Goal: Transaction & Acquisition: Purchase product/service

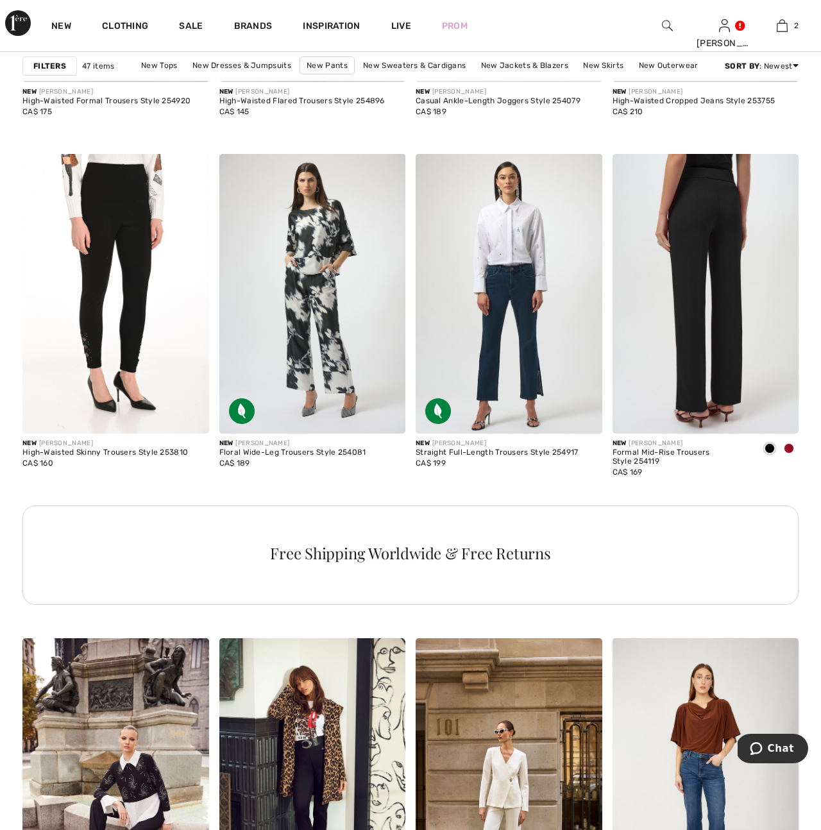
scroll to position [1092, 0]
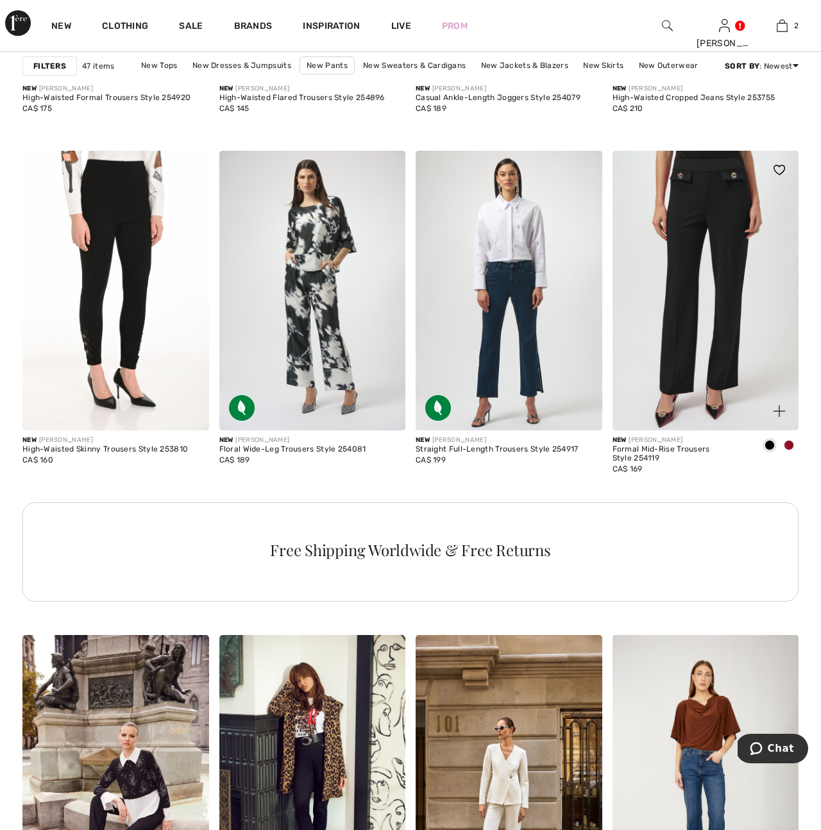
click at [788, 445] on span at bounding box center [789, 445] width 10 height 10
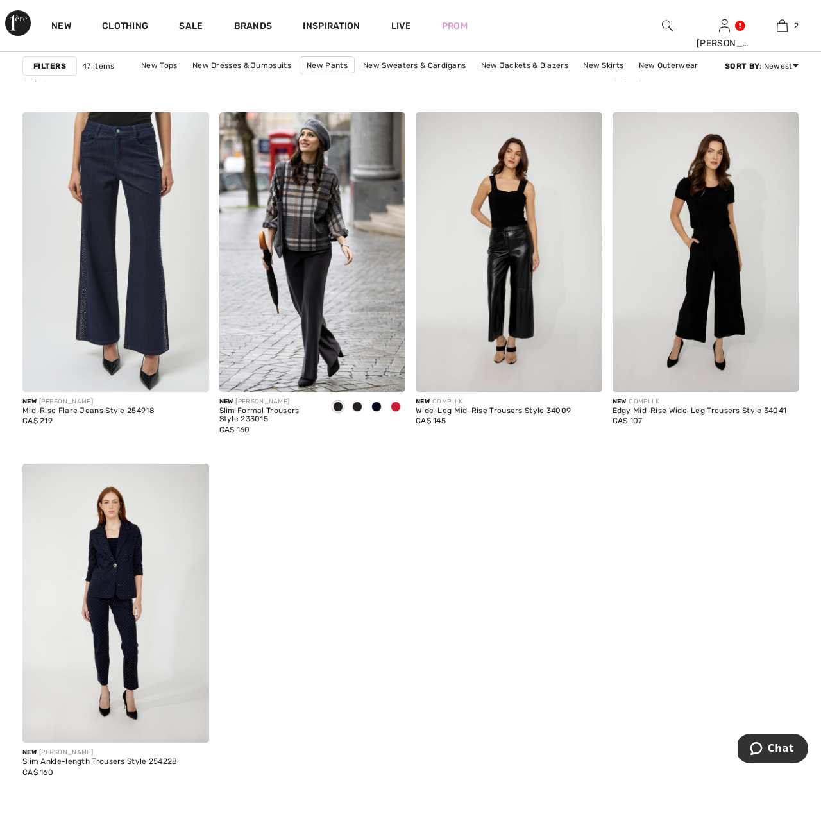
scroll to position [4684, 0]
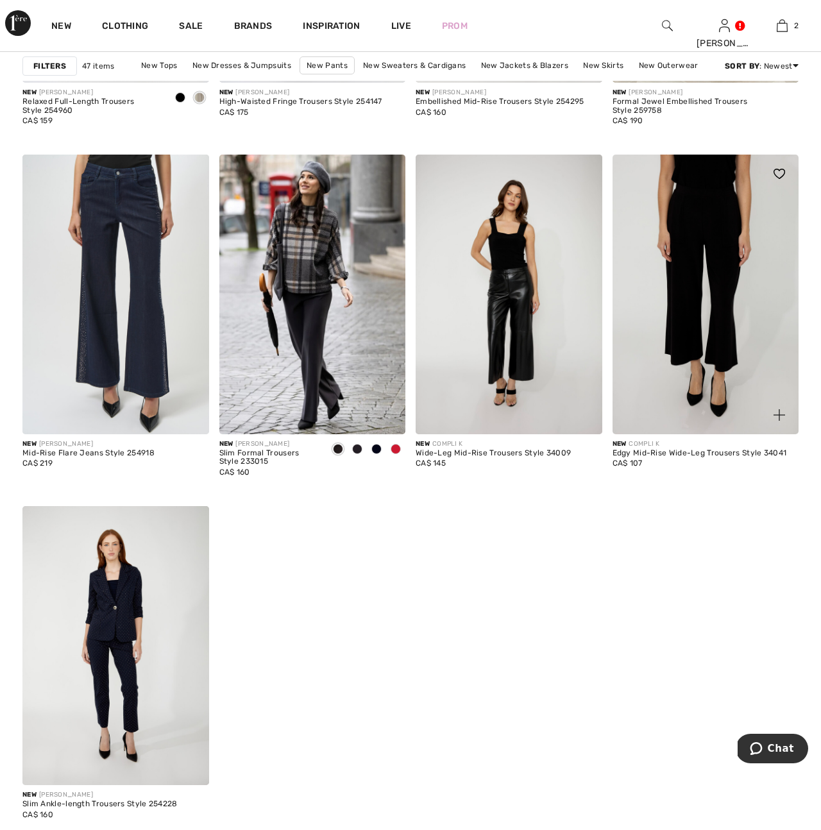
click at [689, 366] on img at bounding box center [706, 295] width 187 height 280
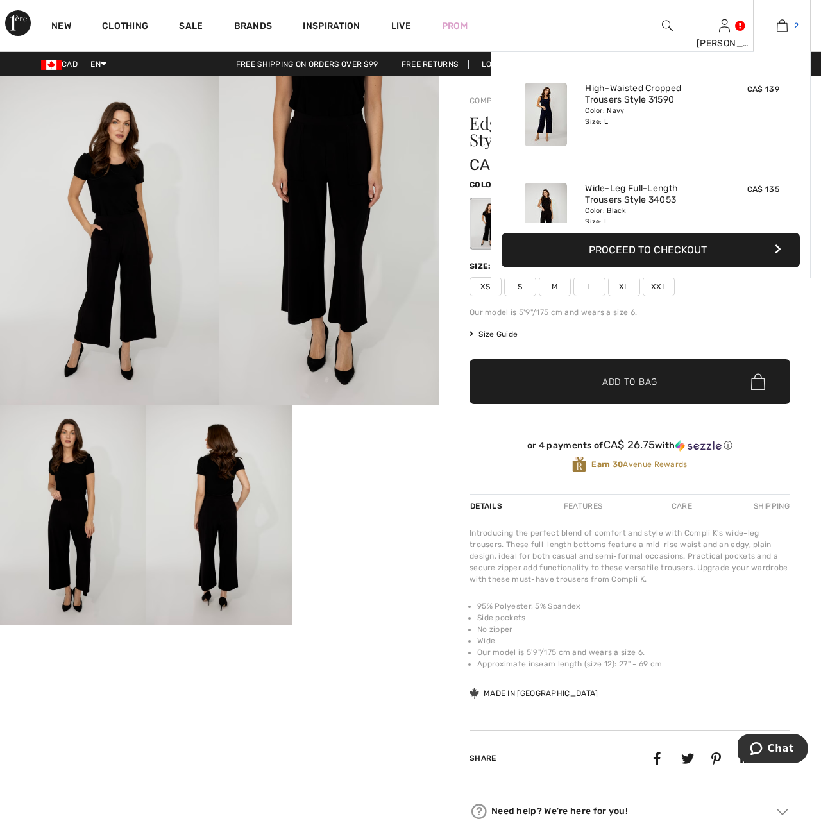
click at [779, 31] on img at bounding box center [782, 25] width 11 height 15
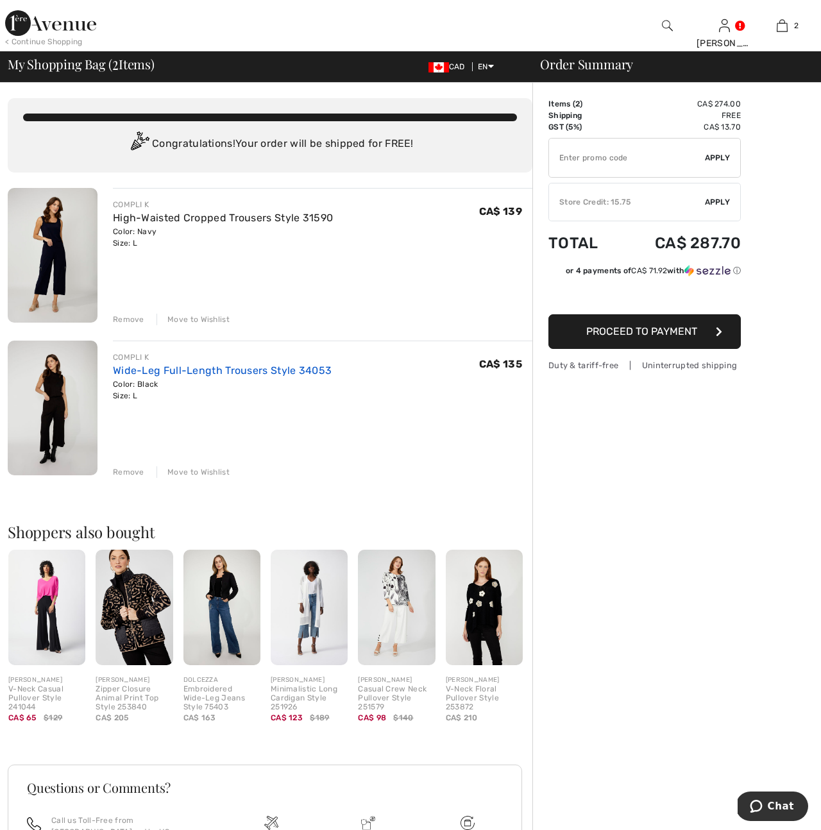
click at [175, 377] on link "Wide-Leg Full-Length Trousers Style 34053" at bounding box center [222, 370] width 219 height 12
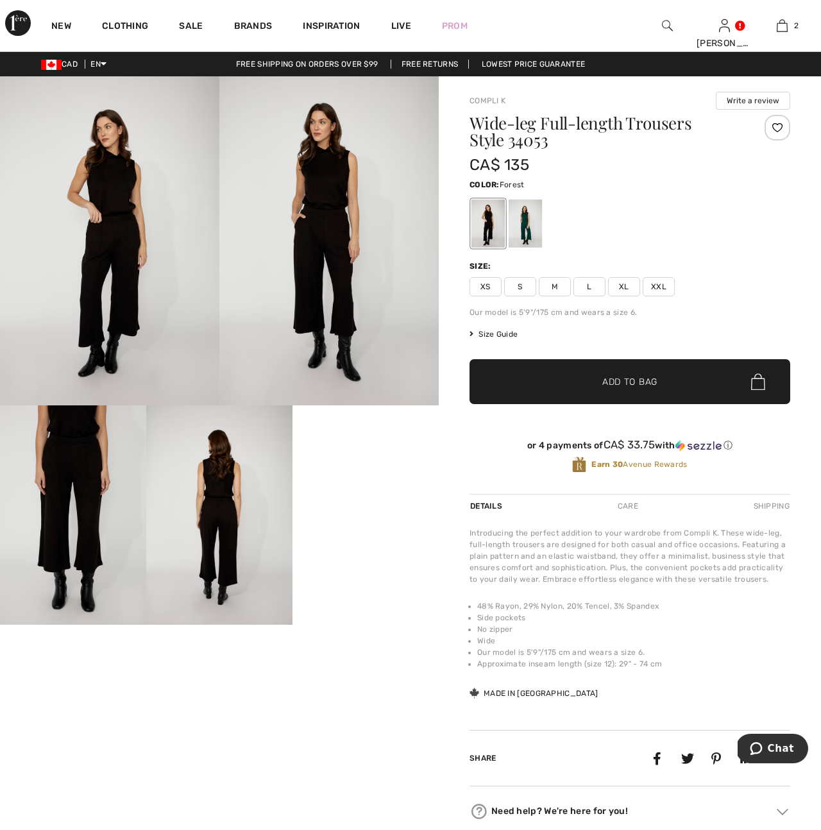
click at [520, 225] on div at bounding box center [525, 224] width 33 height 48
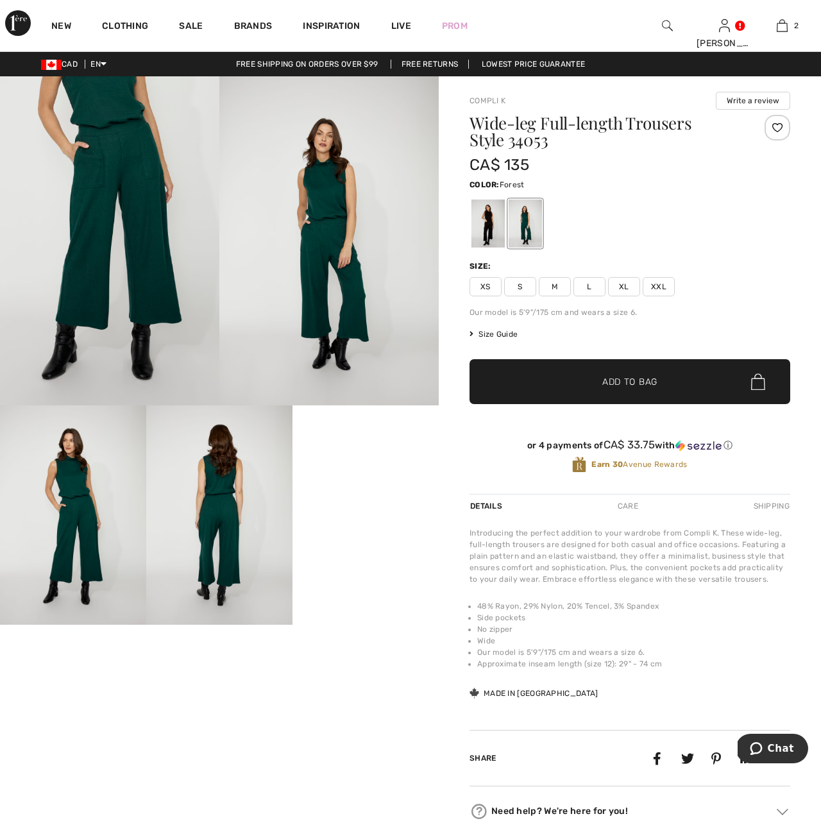
click at [109, 238] on img at bounding box center [109, 240] width 219 height 329
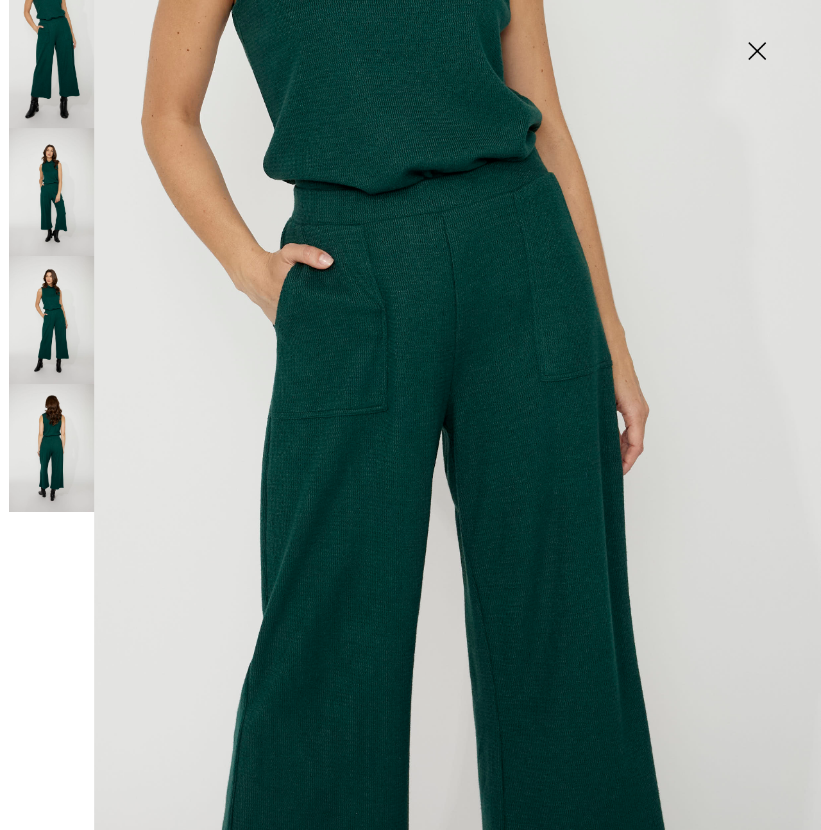
click at [757, 55] on img at bounding box center [757, 52] width 64 height 66
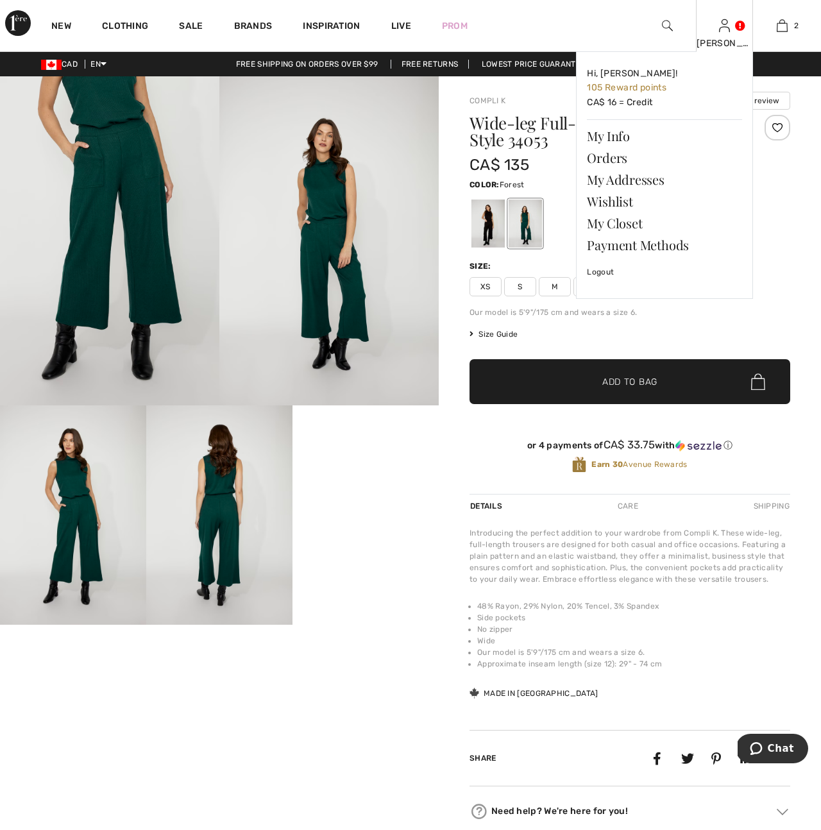
click at [725, 26] on img at bounding box center [724, 25] width 11 height 15
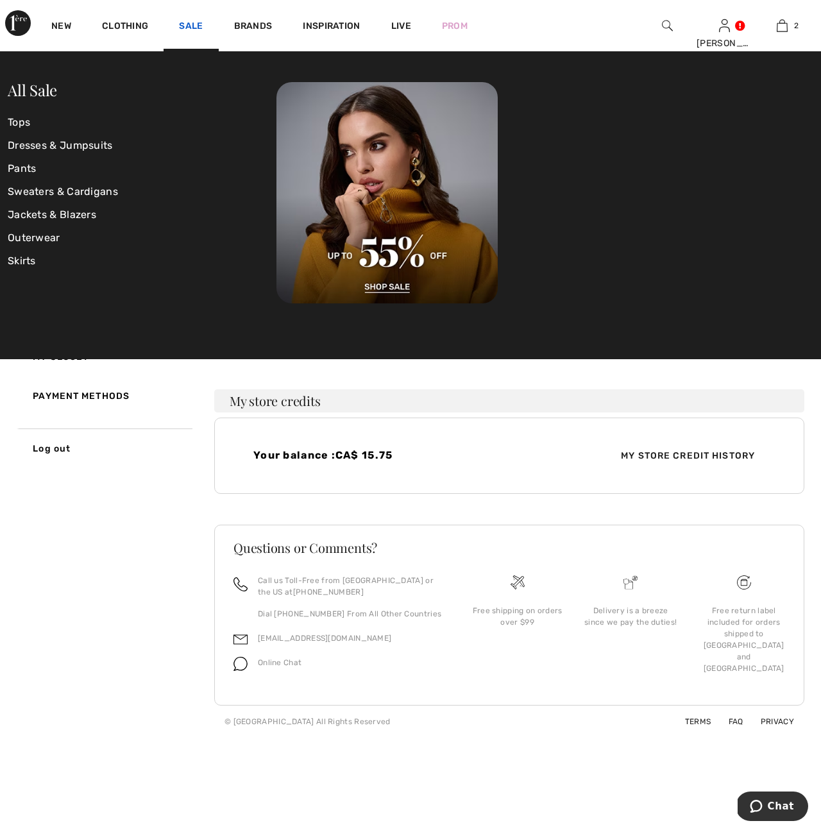
click at [195, 26] on link "Sale" at bounding box center [191, 27] width 24 height 13
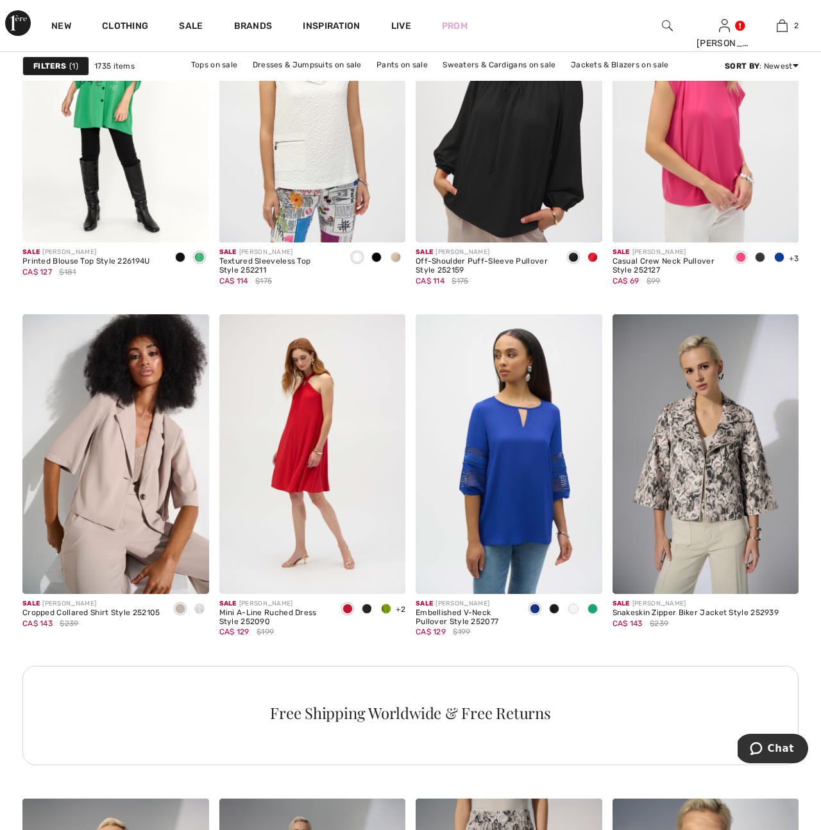
scroll to position [3711, 0]
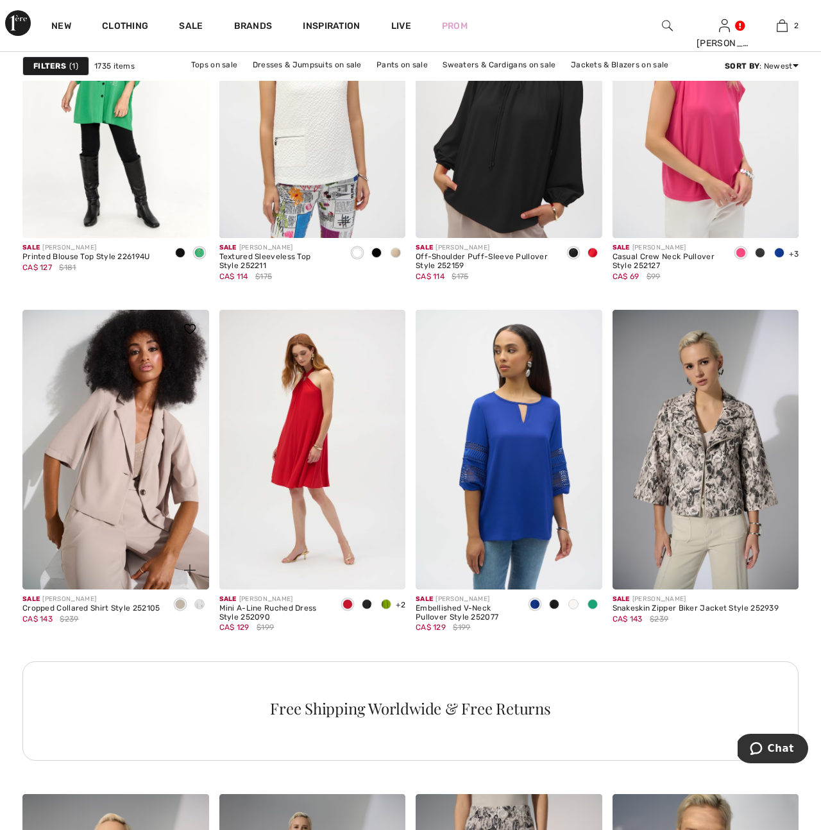
click at [196, 604] on span at bounding box center [199, 604] width 10 height 10
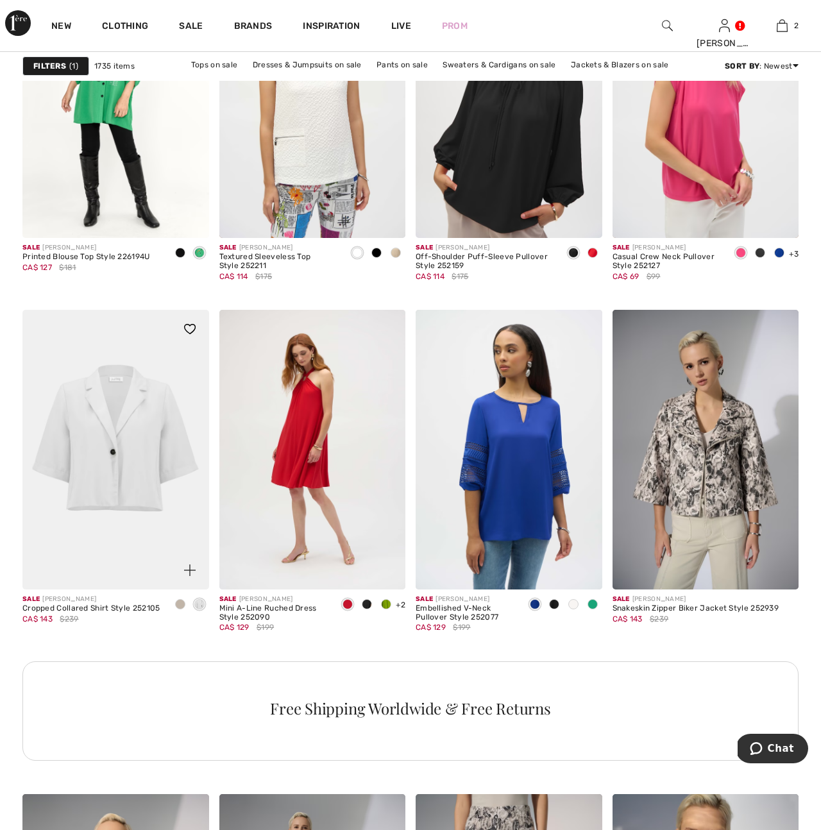
click at [125, 526] on img at bounding box center [115, 450] width 187 height 280
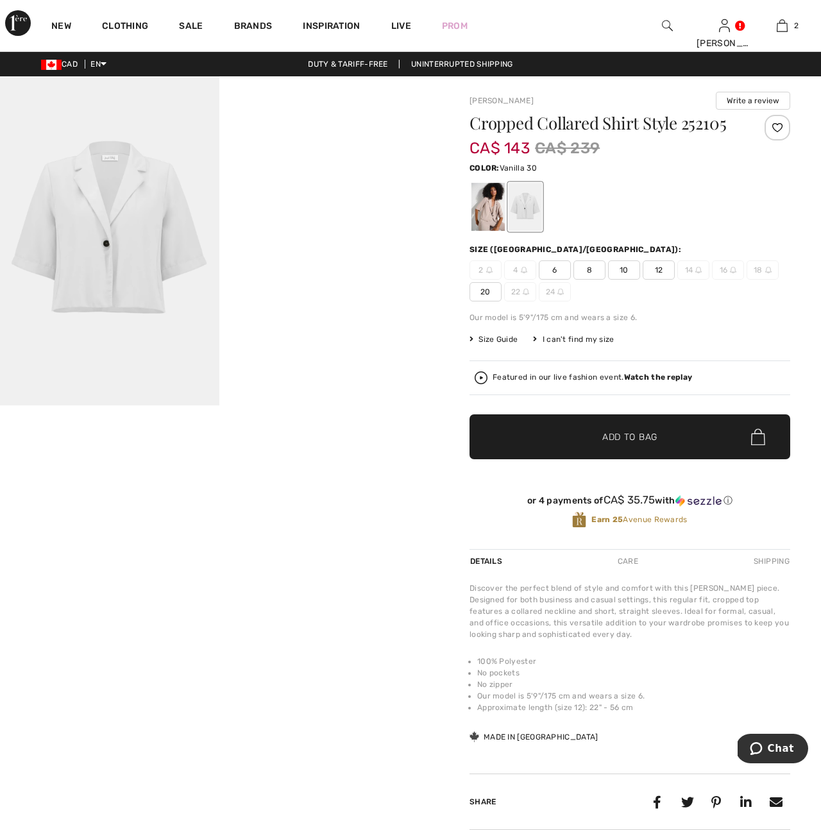
click at [538, 208] on div at bounding box center [525, 207] width 33 height 48
click at [490, 215] on div at bounding box center [487, 207] width 33 height 48
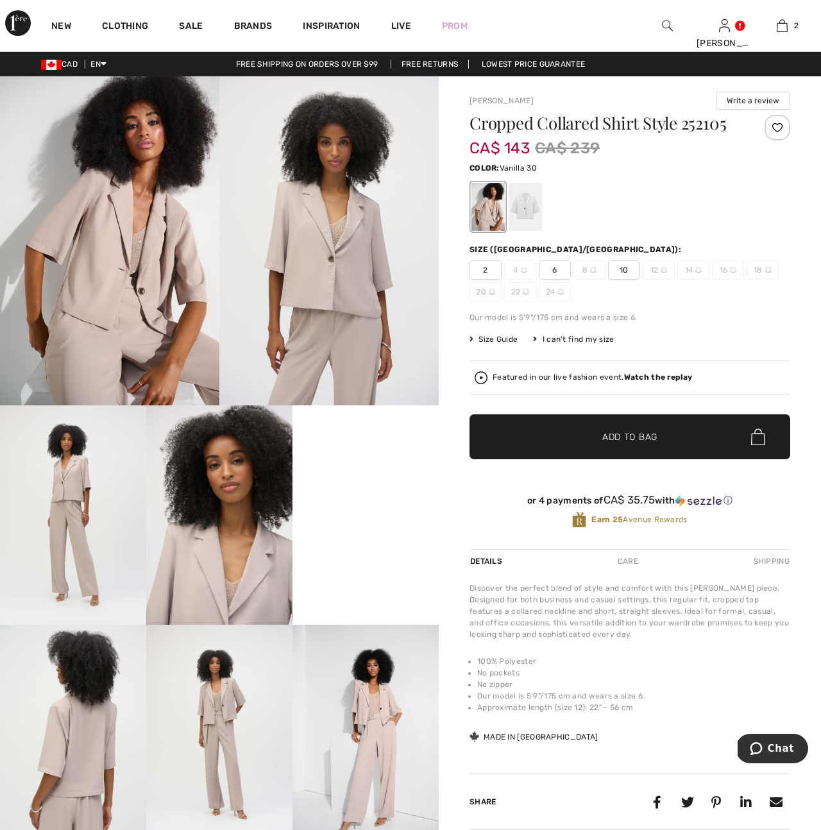
click at [522, 210] on div at bounding box center [525, 207] width 33 height 48
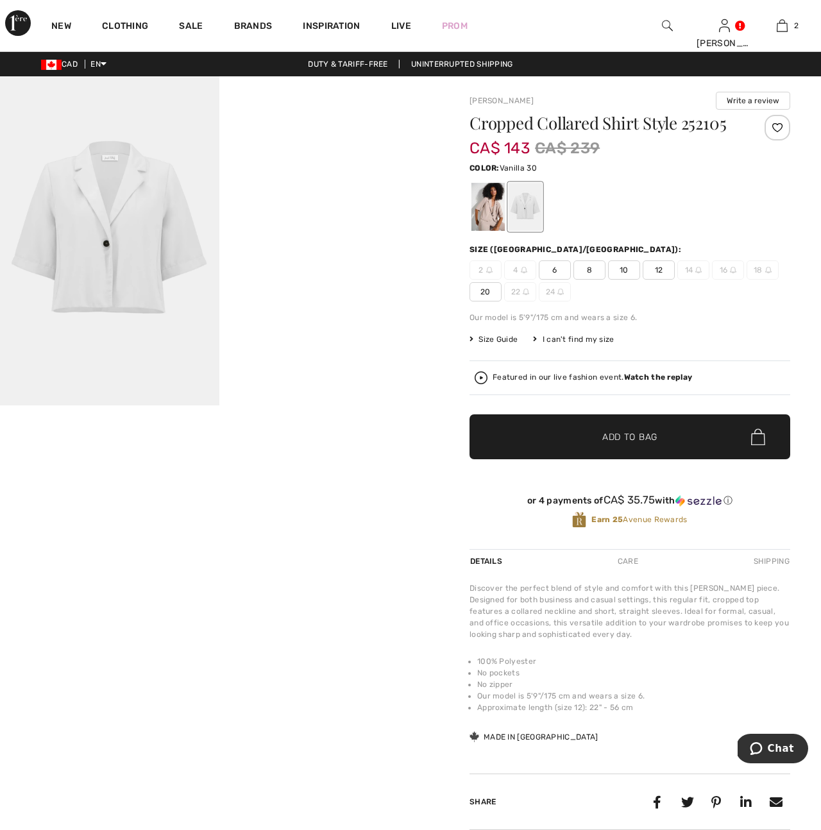
click at [658, 269] on span "12" at bounding box center [659, 269] width 32 height 19
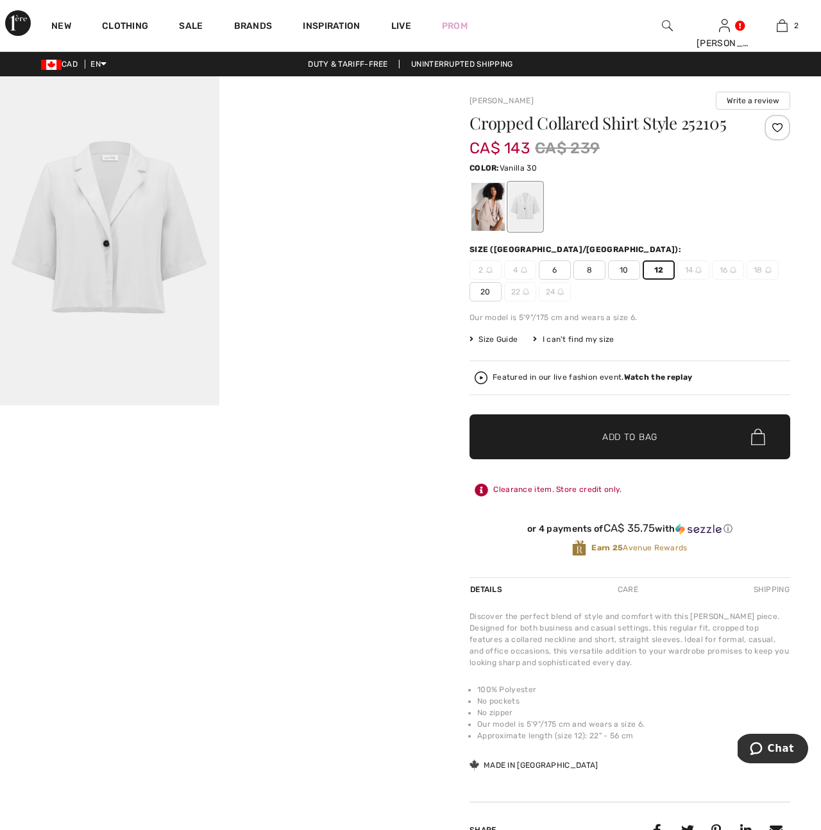
click at [643, 441] on span "Add to Bag" at bounding box center [629, 436] width 55 height 13
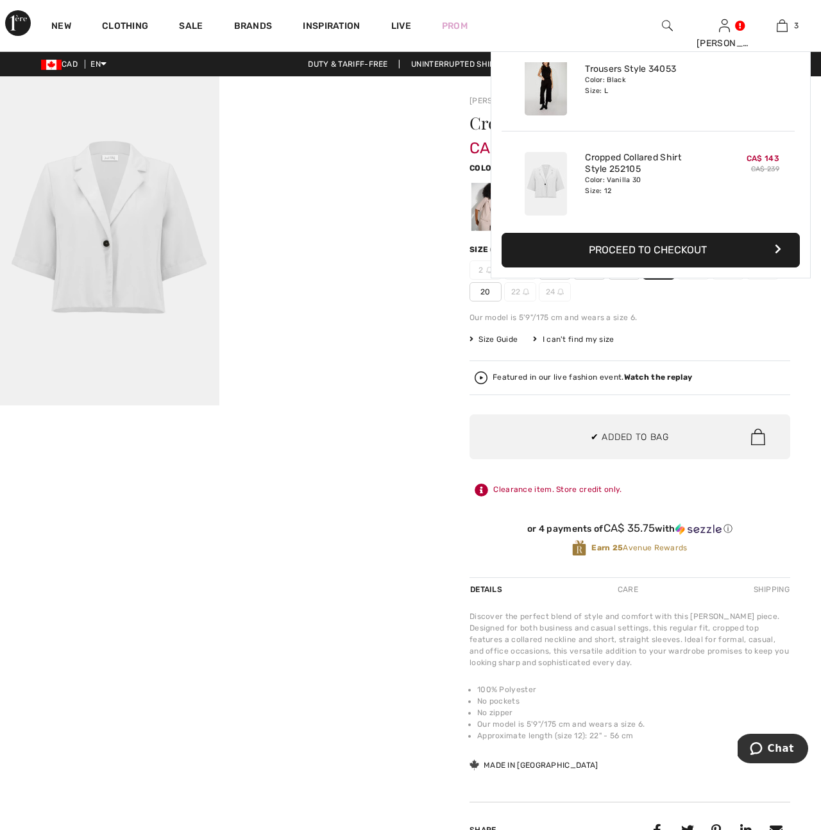
scroll to position [140, 0]
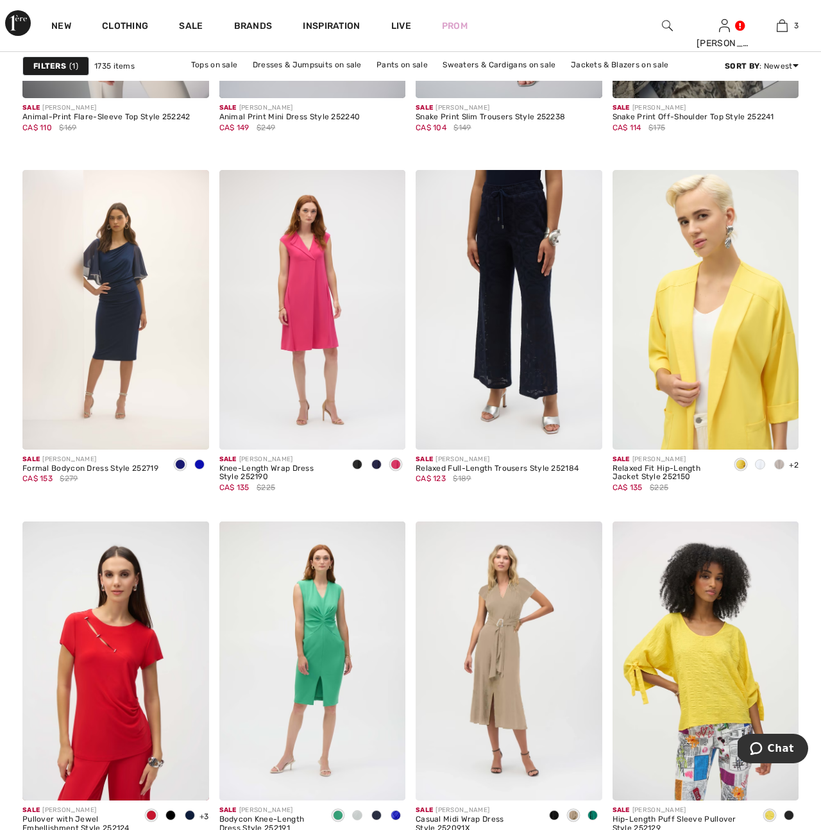
scroll to position [4691, 0]
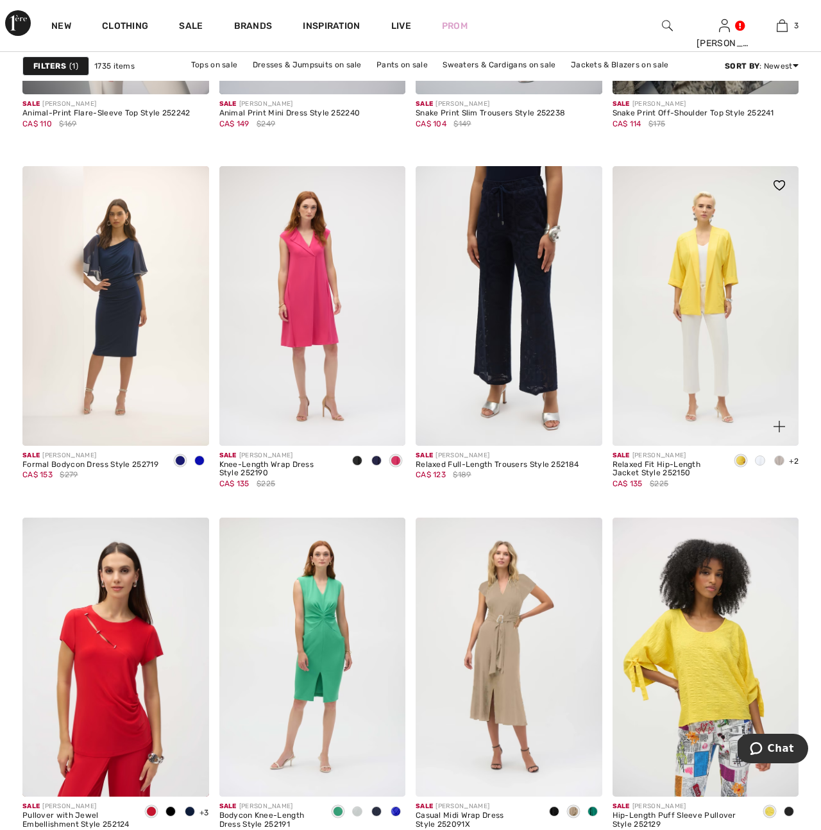
click at [764, 461] on span at bounding box center [760, 460] width 10 height 10
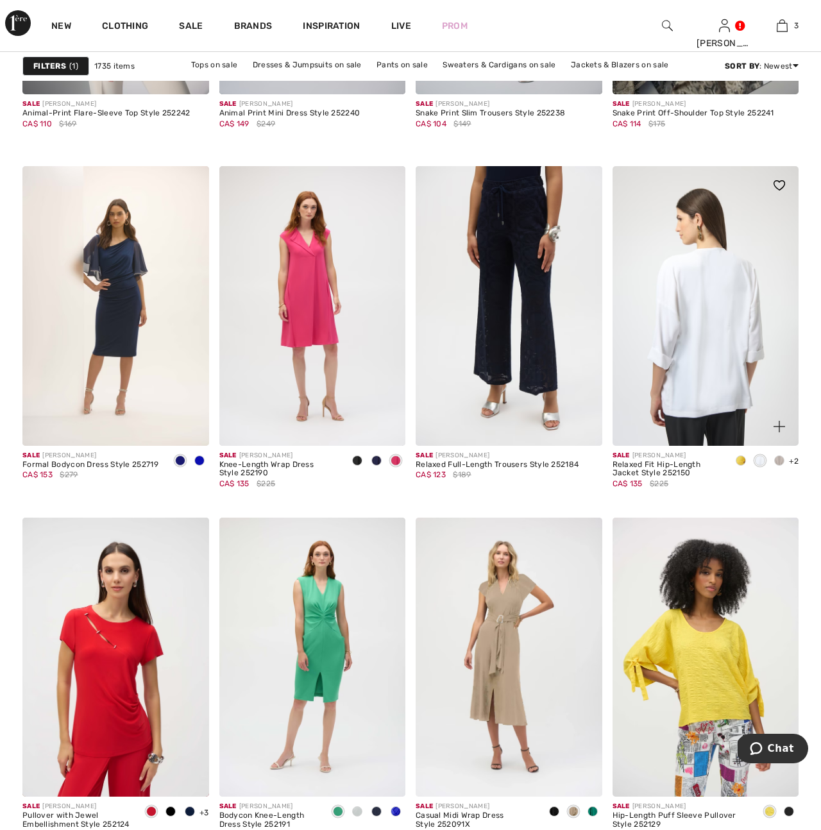
click at [702, 381] on img at bounding box center [706, 306] width 187 height 280
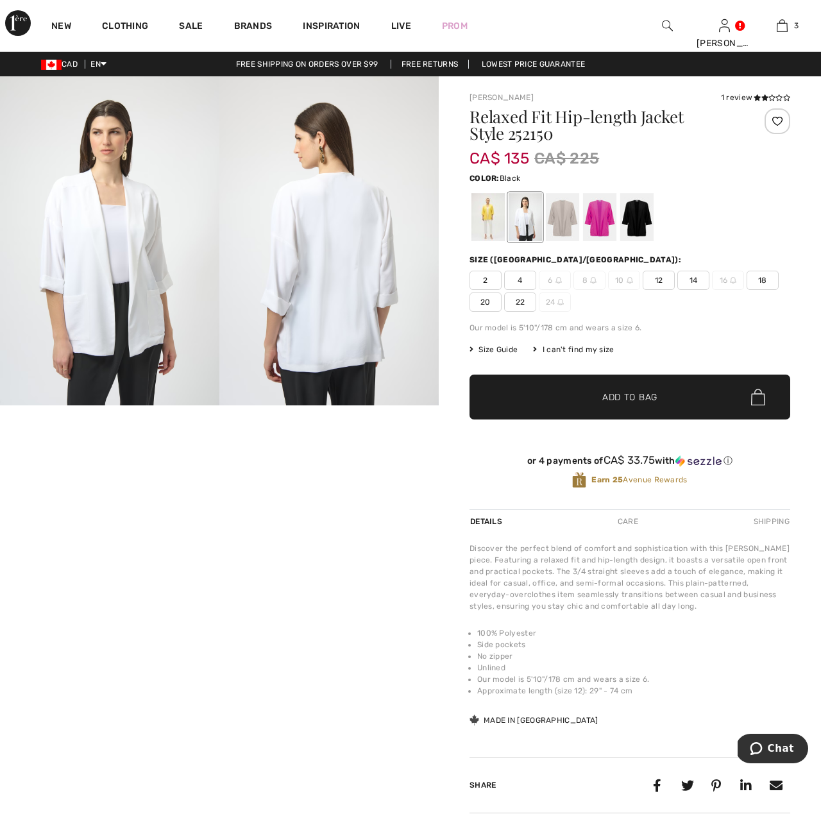
click at [631, 225] on div at bounding box center [636, 217] width 33 height 48
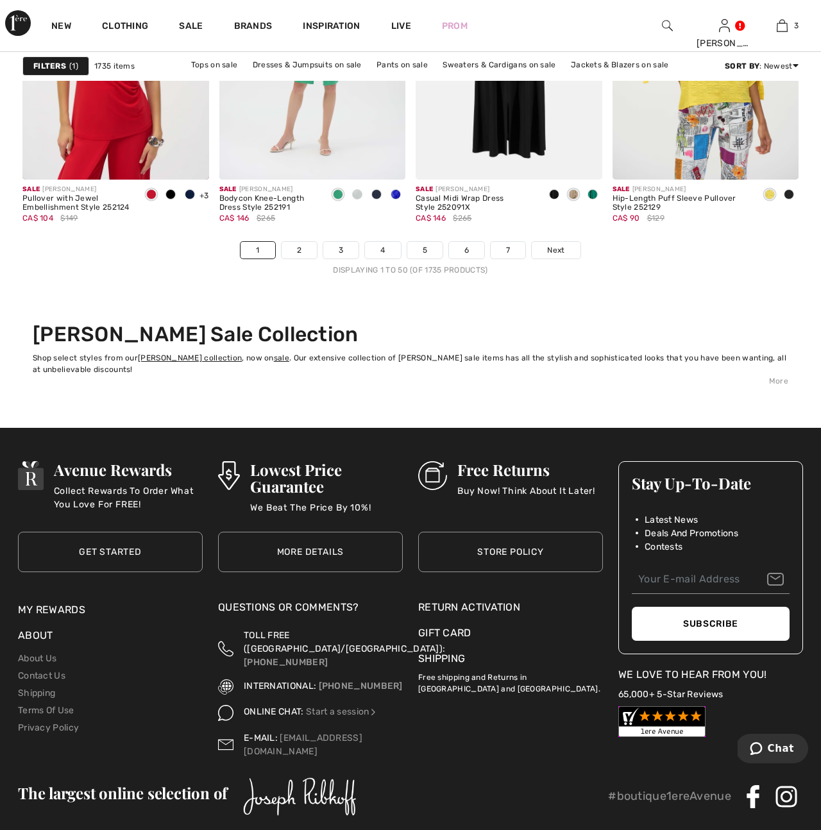
scroll to position [5312, 0]
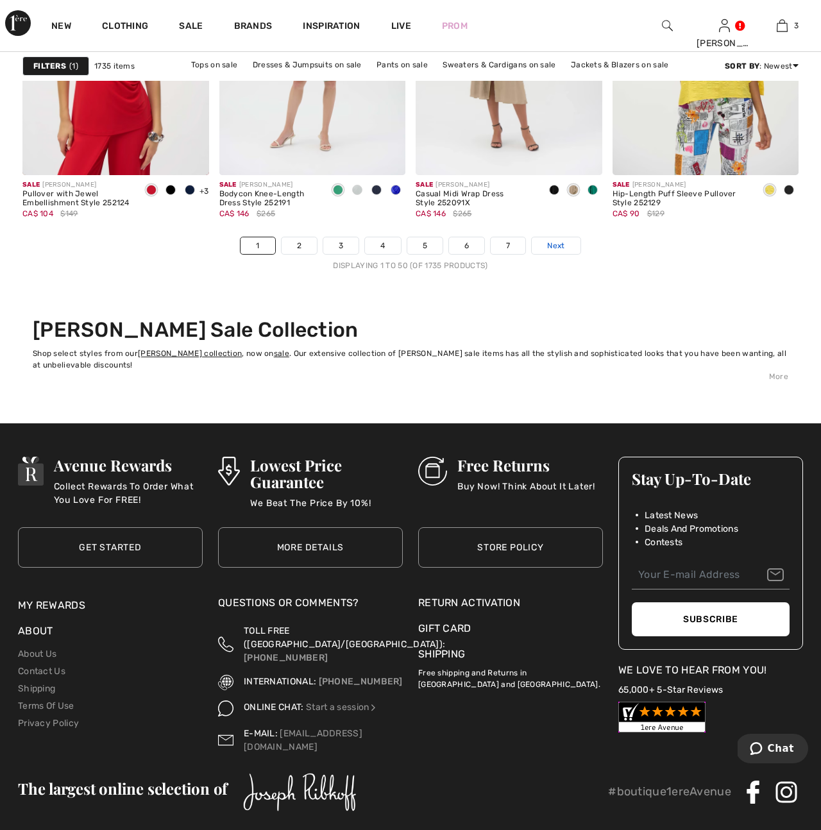
click at [556, 249] on span "Next" at bounding box center [555, 246] width 17 height 12
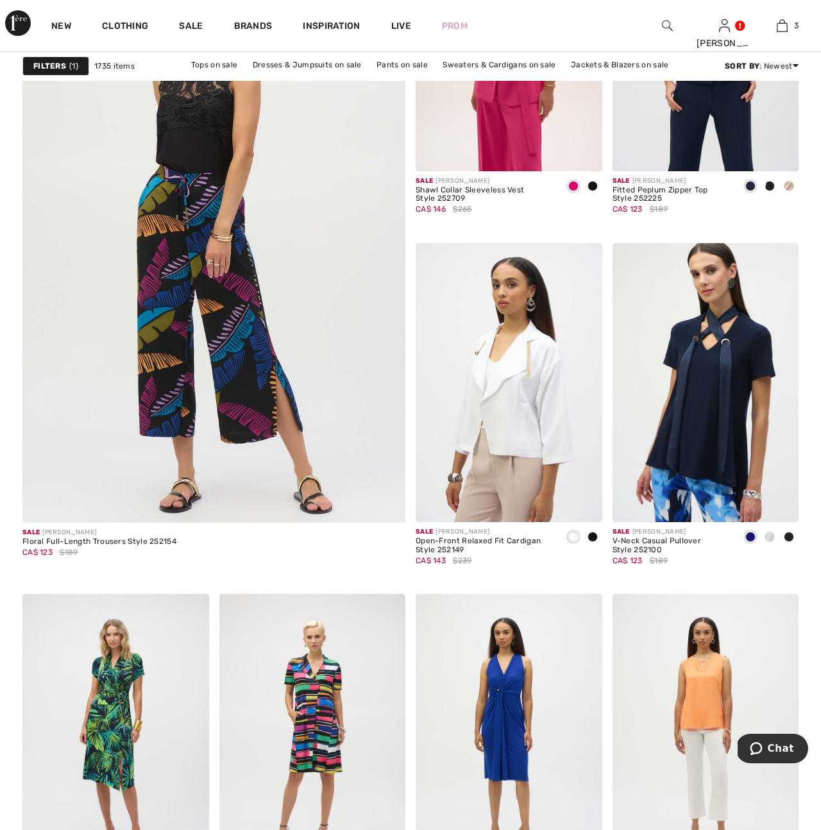
scroll to position [3077, 0]
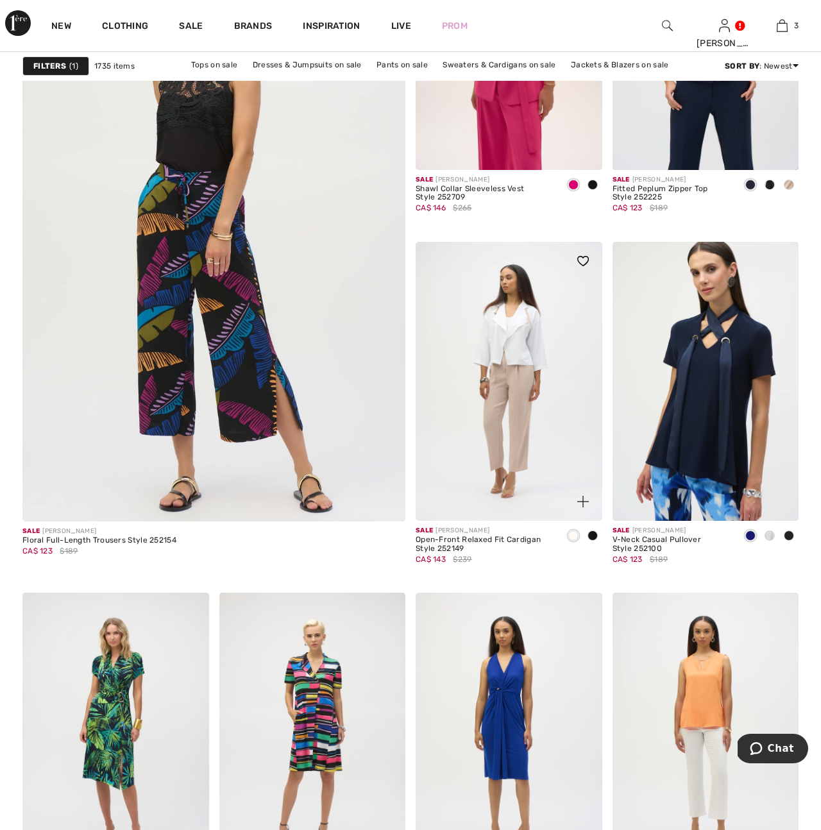
click at [511, 355] on img at bounding box center [509, 382] width 187 height 280
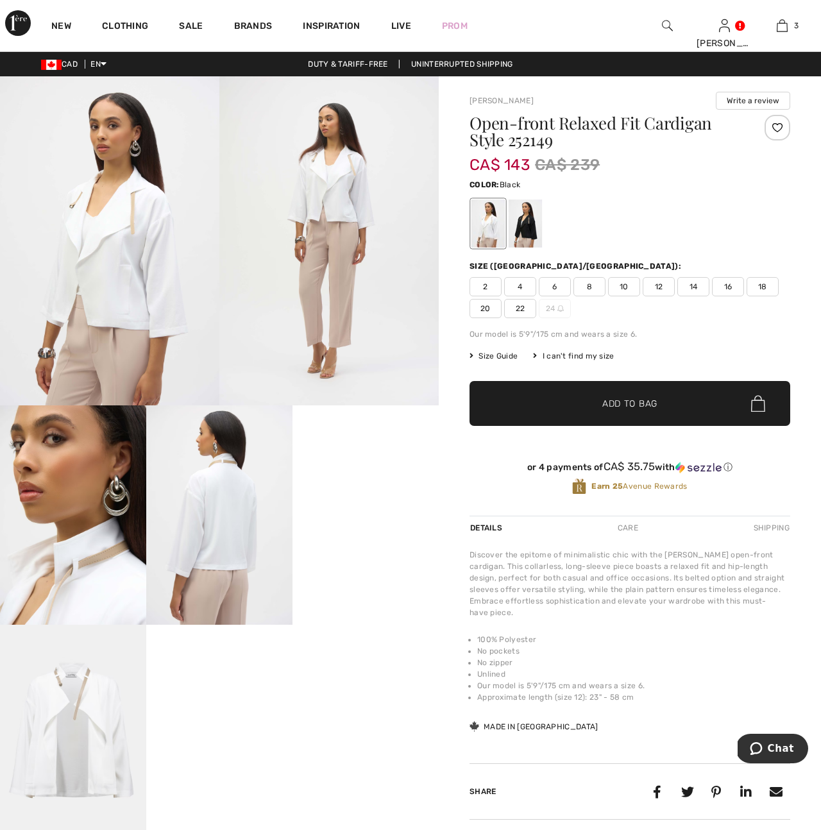
click at [531, 233] on div at bounding box center [525, 224] width 33 height 48
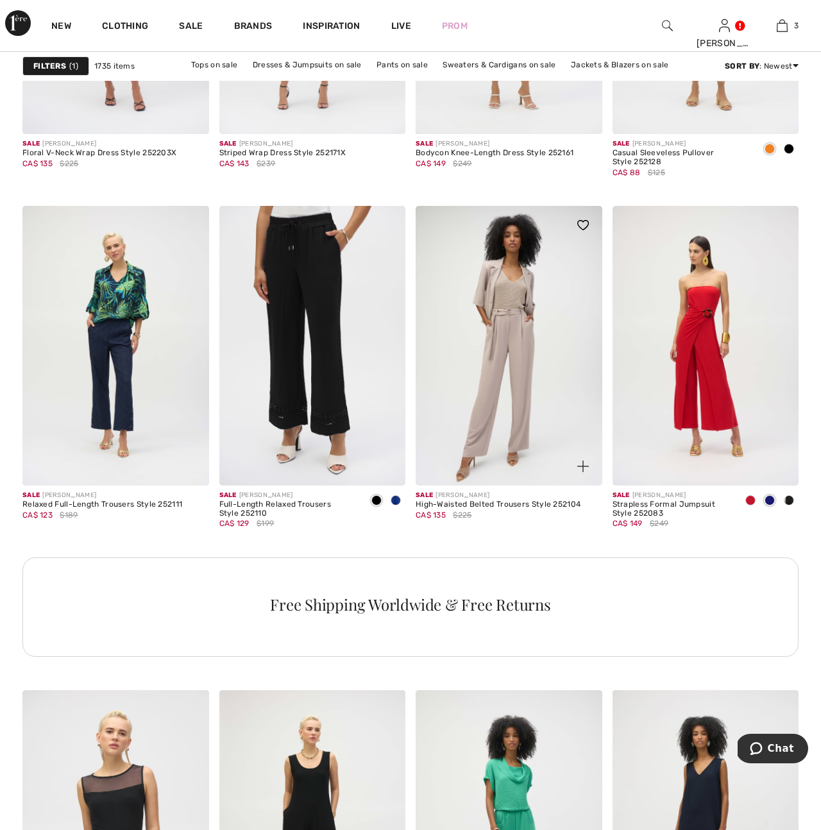
scroll to position [3816, 0]
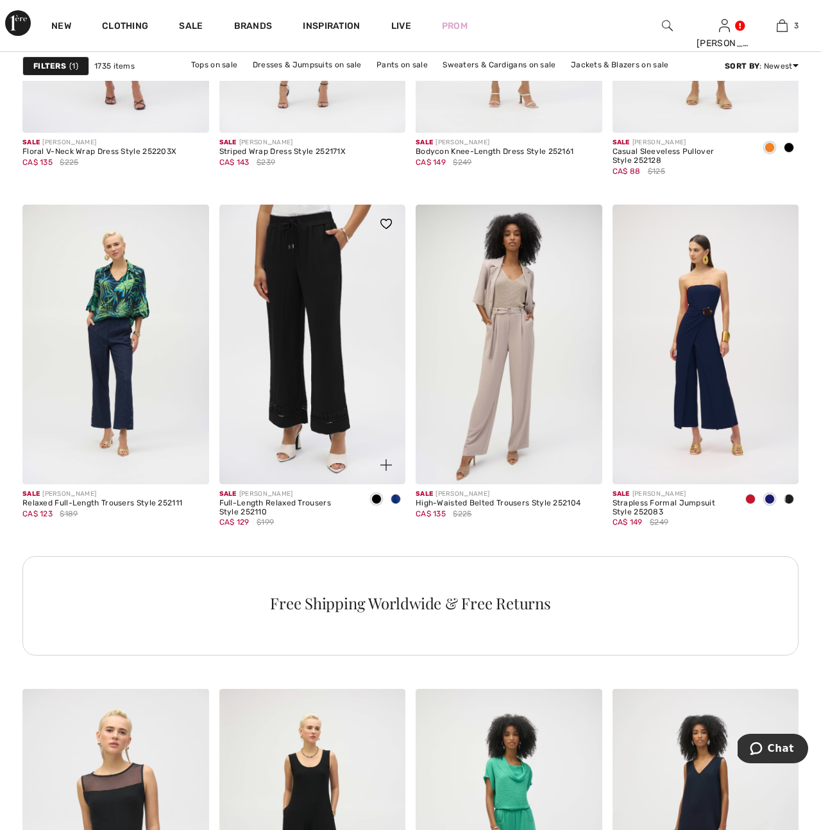
click at [303, 325] on img at bounding box center [312, 345] width 187 height 280
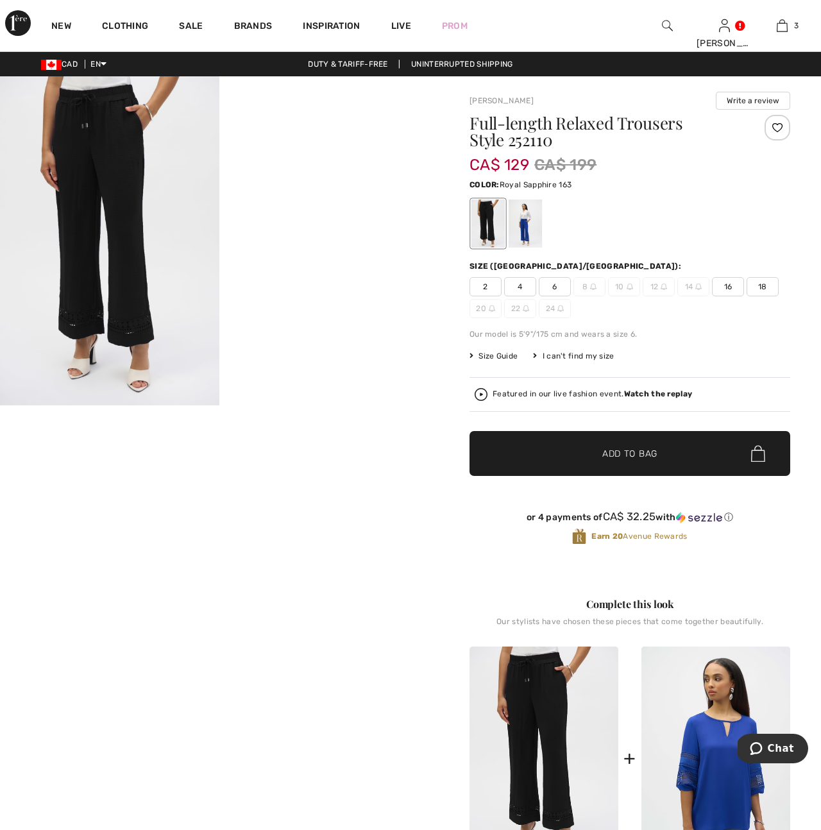
click at [528, 231] on div at bounding box center [525, 224] width 33 height 48
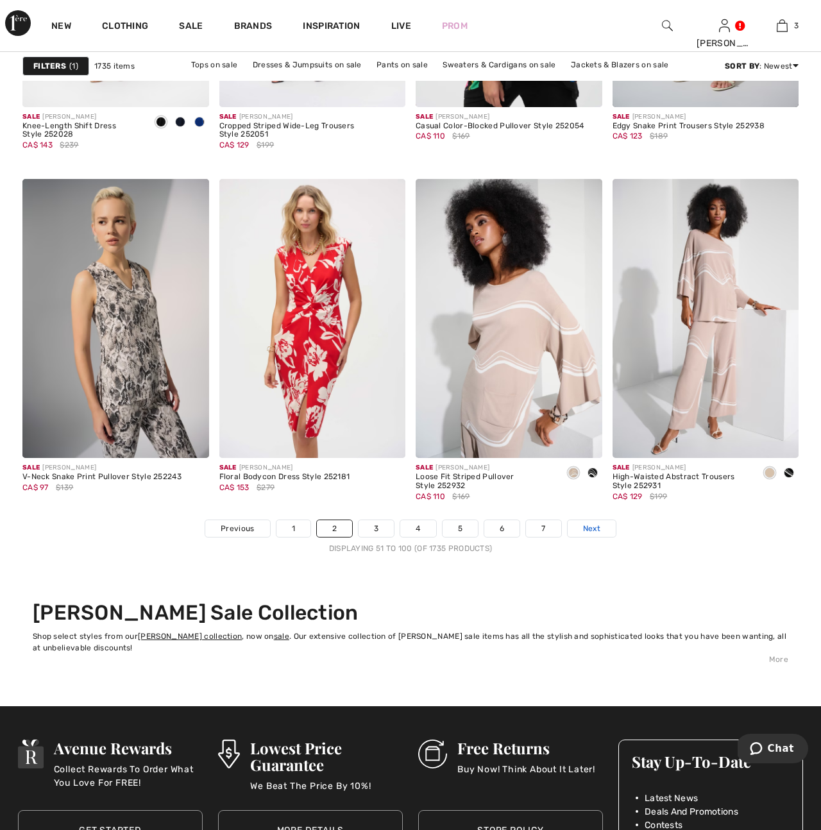
scroll to position [5030, 0]
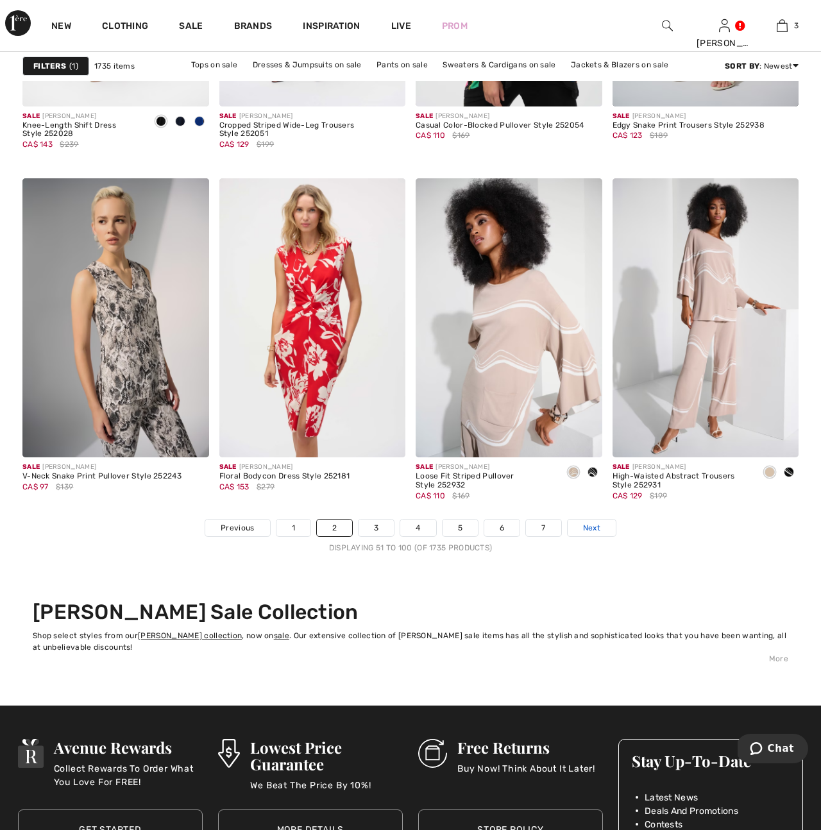
click at [593, 529] on span "Next" at bounding box center [591, 528] width 17 height 12
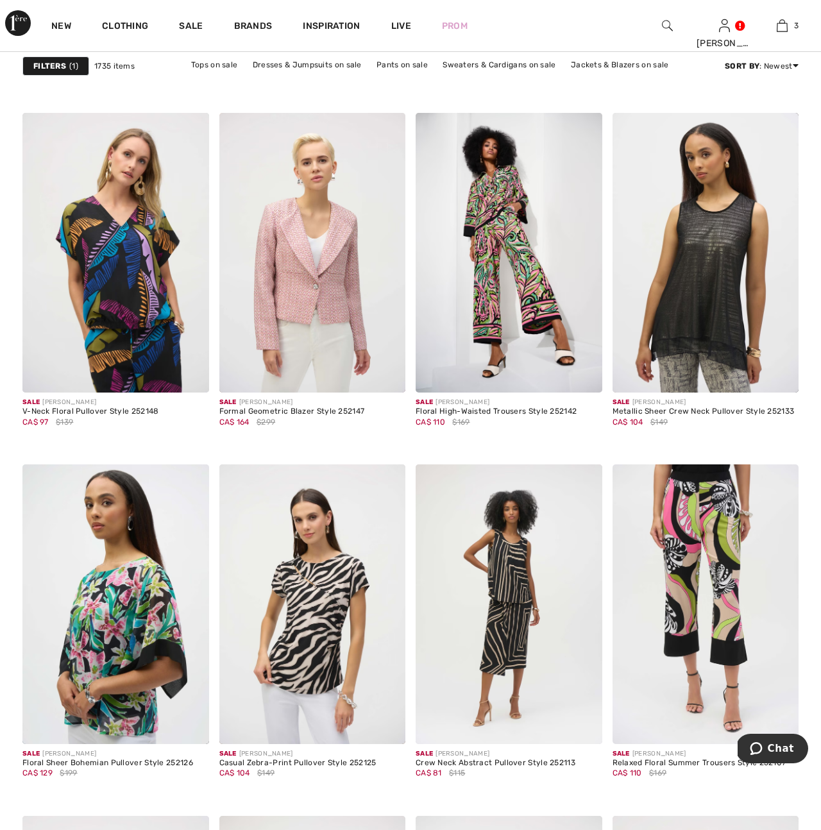
scroll to position [4396, 0]
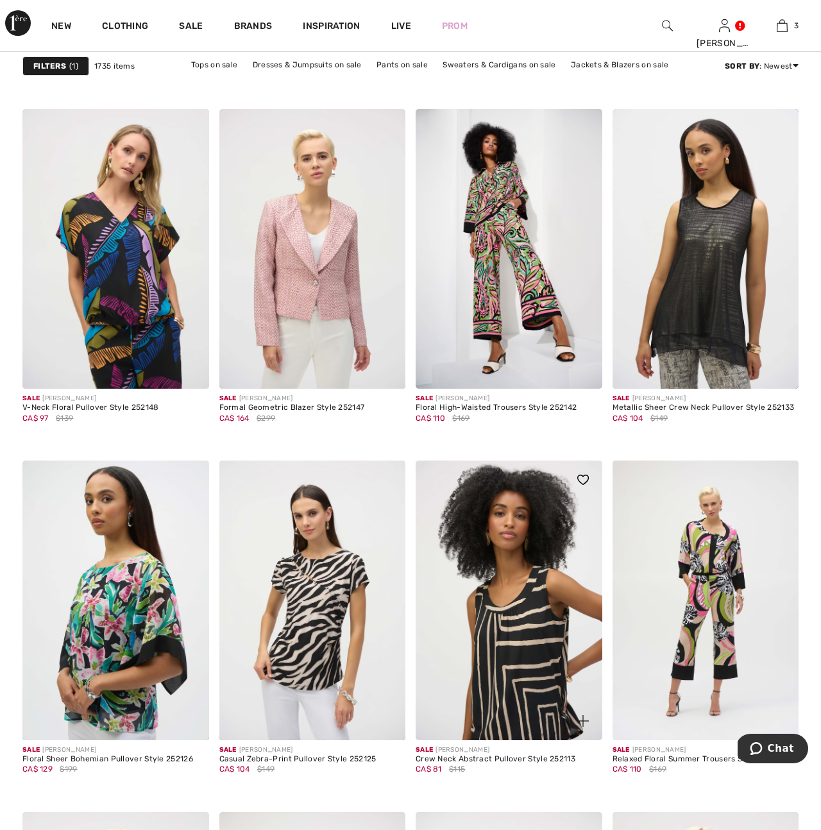
click at [514, 636] on img at bounding box center [509, 601] width 187 height 280
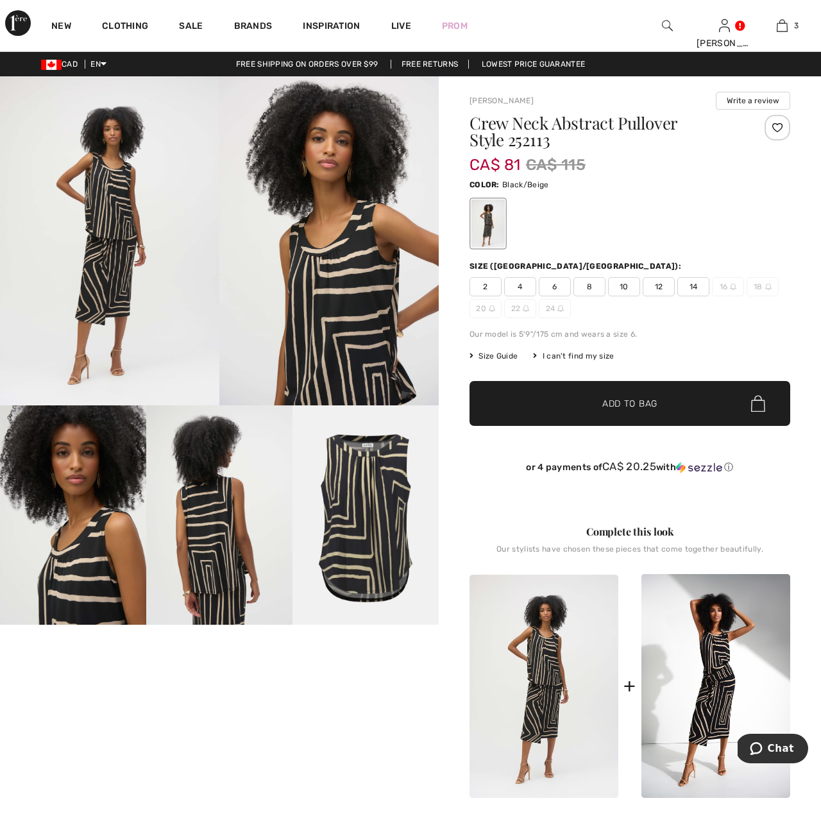
click at [701, 287] on span "14" at bounding box center [693, 286] width 32 height 19
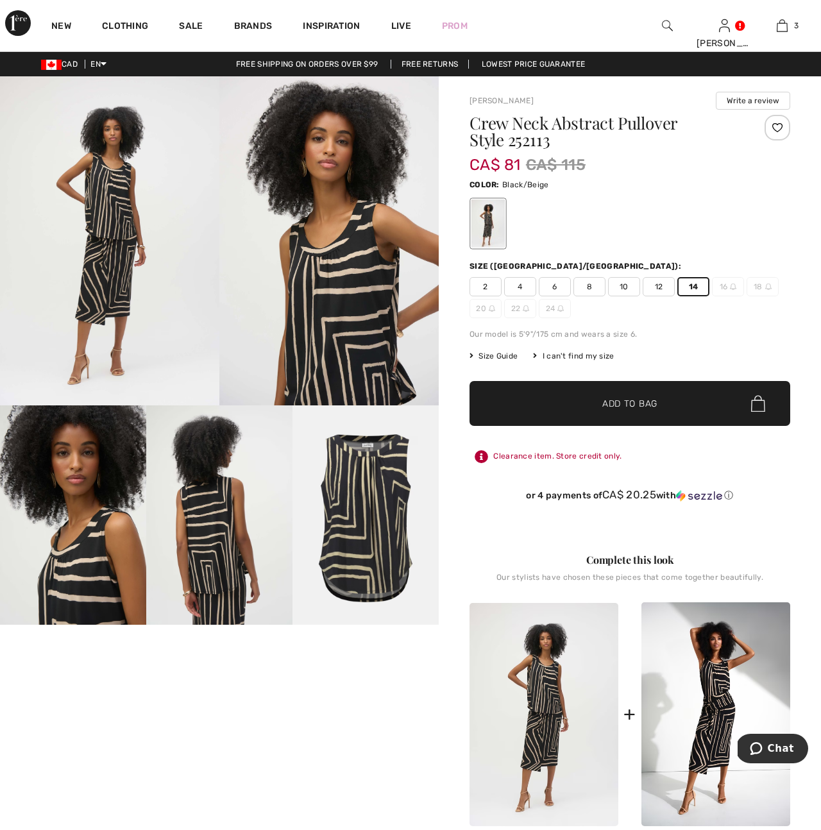
click at [632, 398] on span "Add to Bag" at bounding box center [629, 403] width 55 height 13
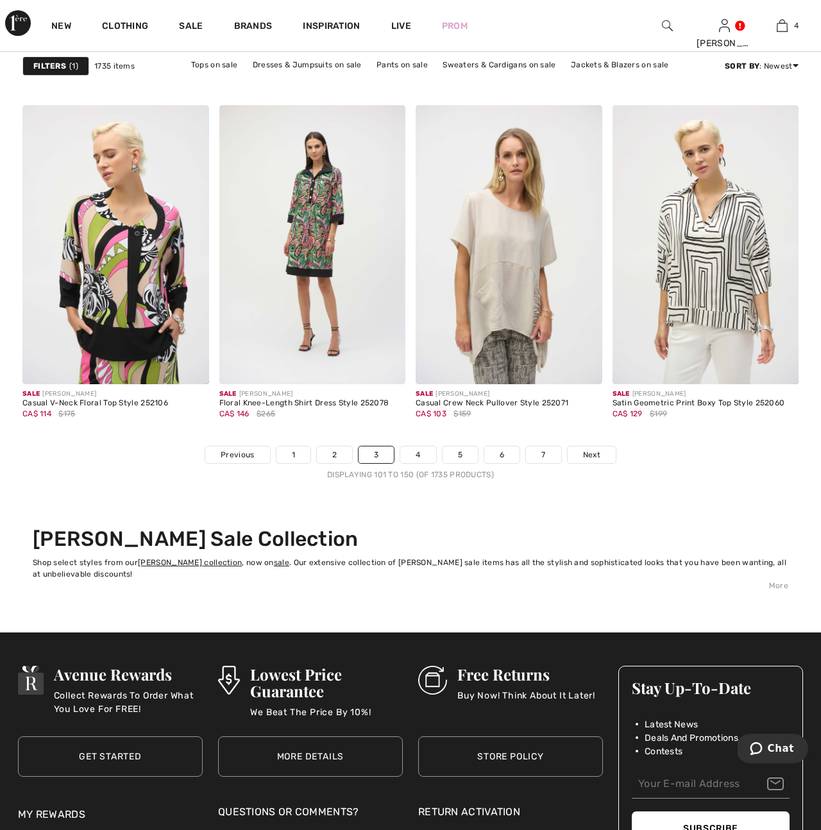
scroll to position [5104, 0]
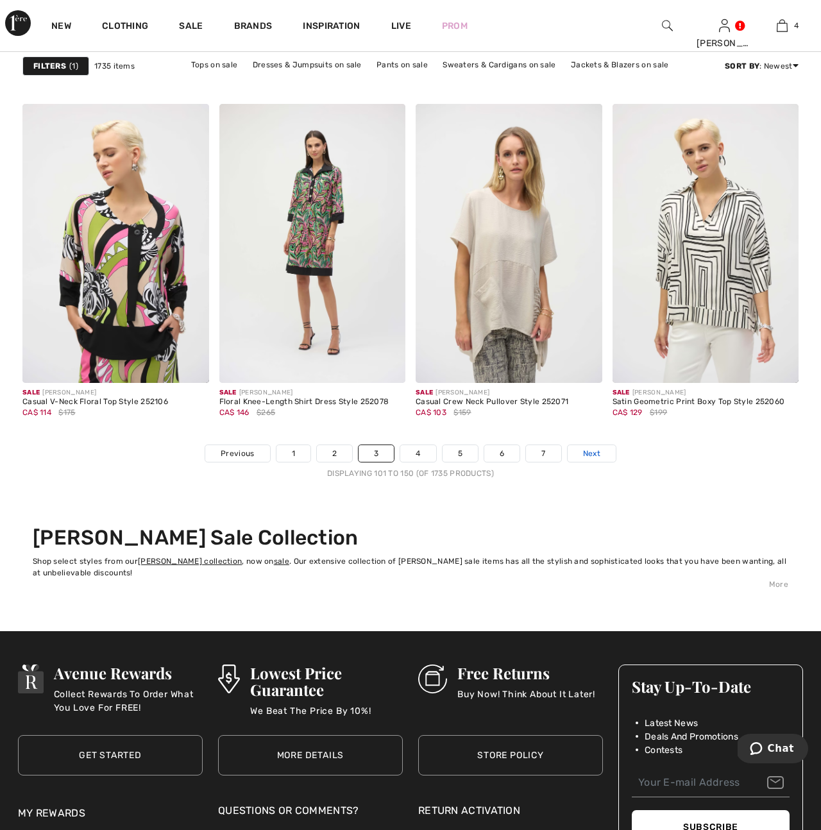
click at [595, 455] on span "Next" at bounding box center [591, 454] width 17 height 12
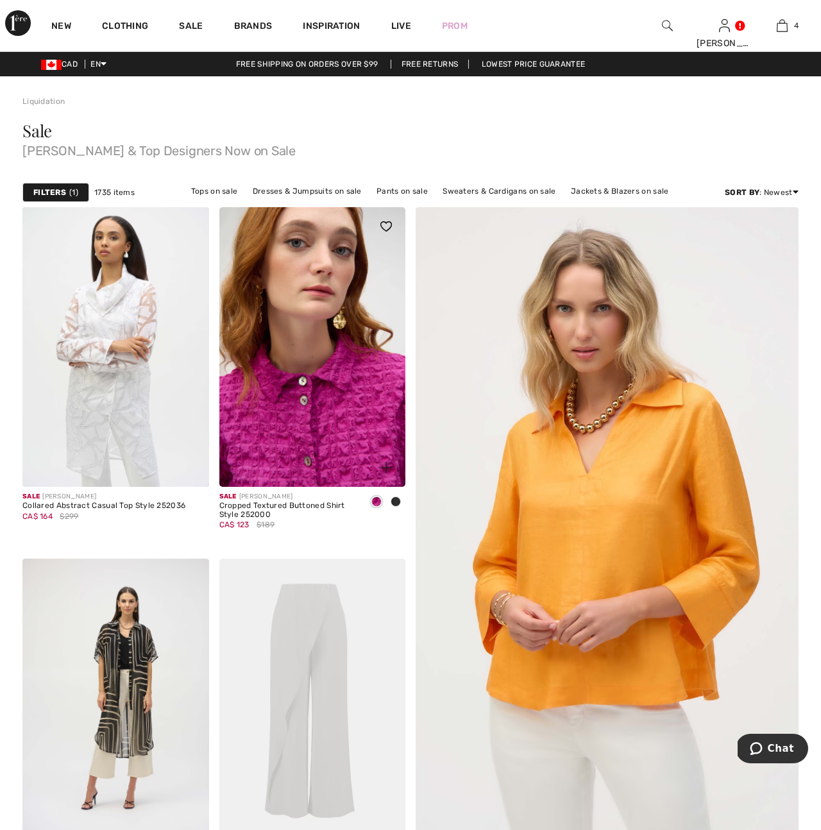
click at [322, 413] on img at bounding box center [312, 347] width 187 height 280
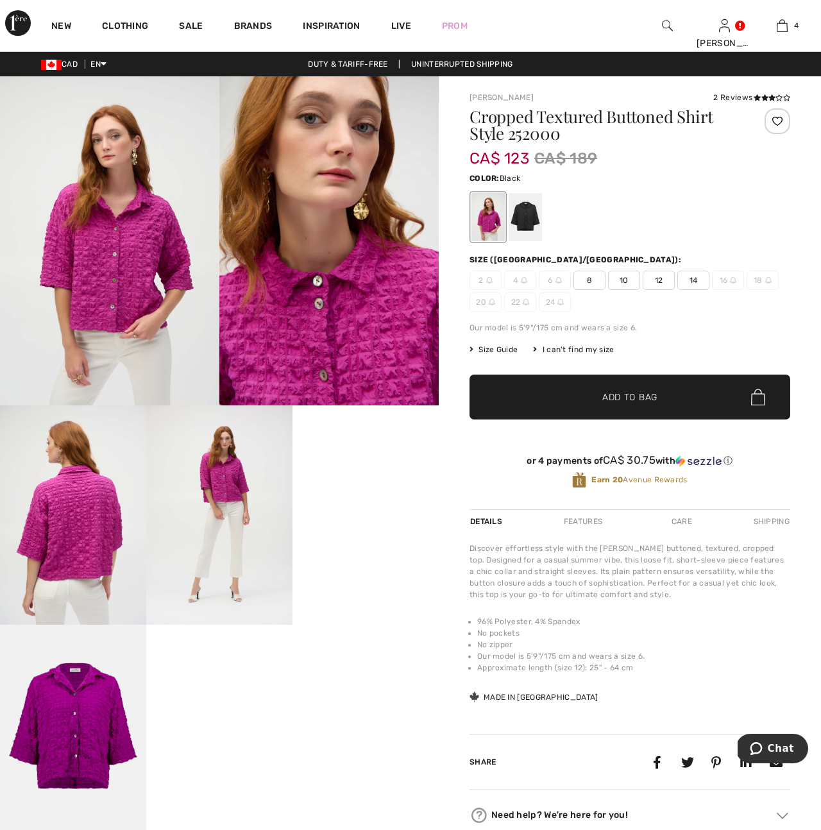
click at [519, 210] on div at bounding box center [525, 217] width 33 height 48
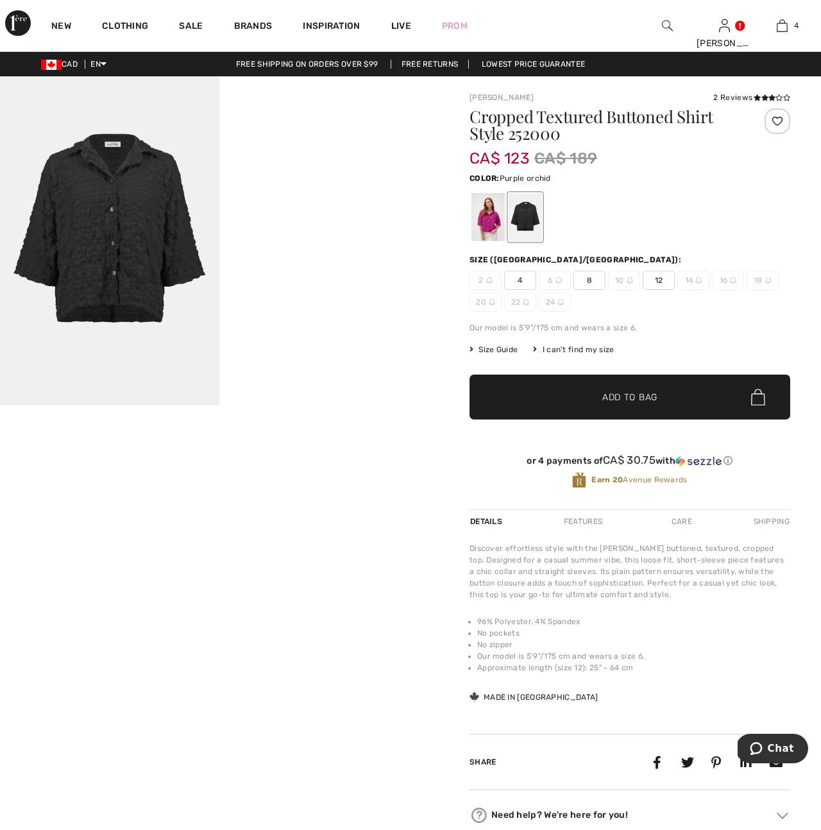
click at [488, 230] on div at bounding box center [487, 217] width 33 height 48
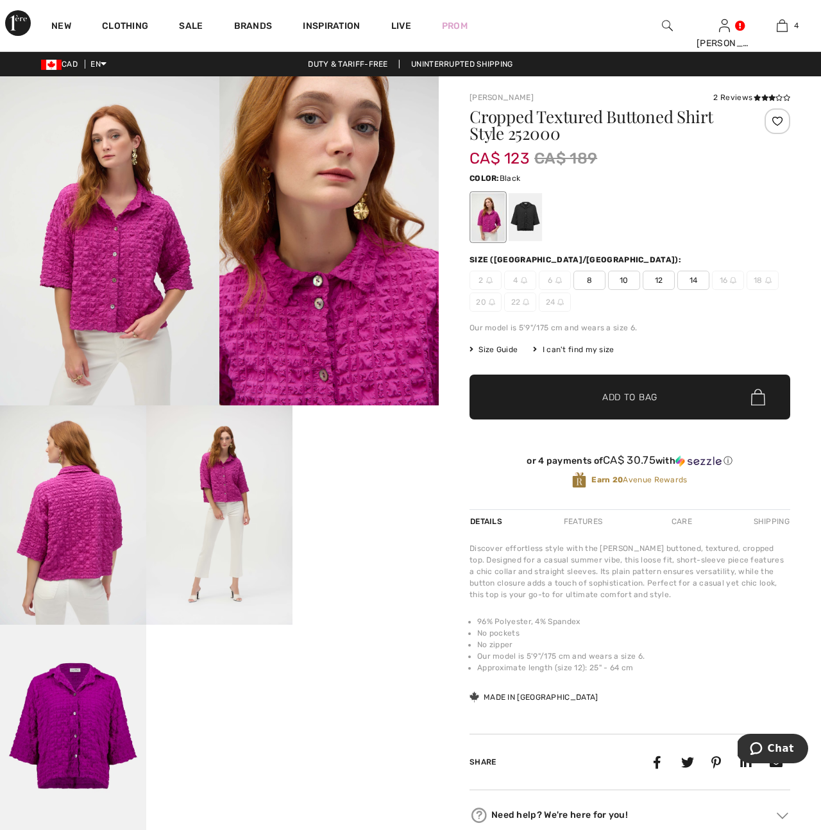
click at [529, 213] on div at bounding box center [525, 217] width 33 height 48
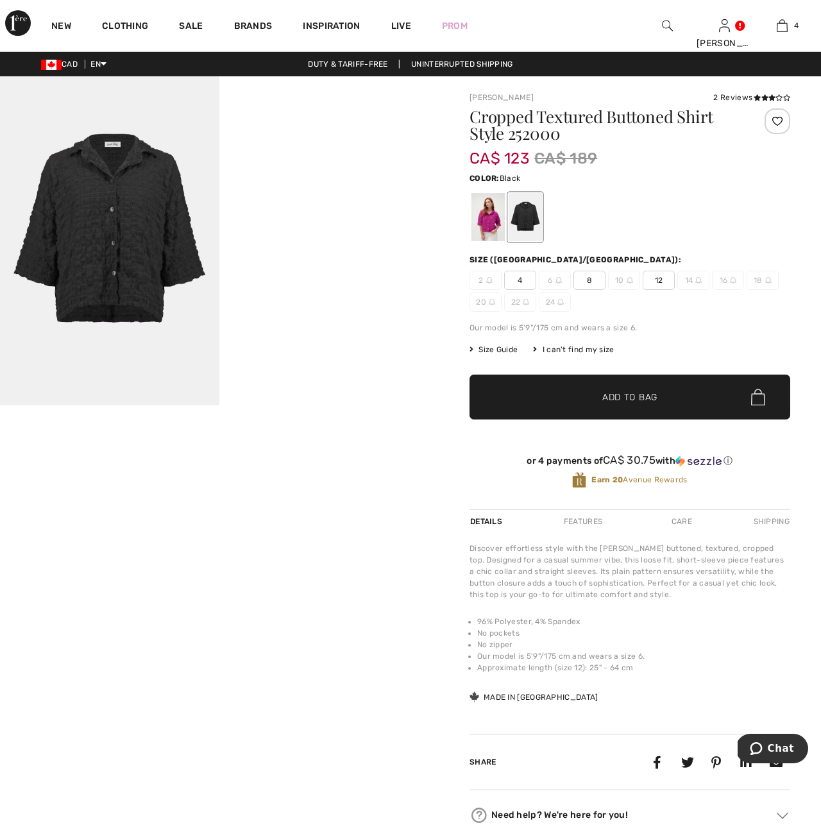
click at [142, 244] on img at bounding box center [109, 240] width 219 height 329
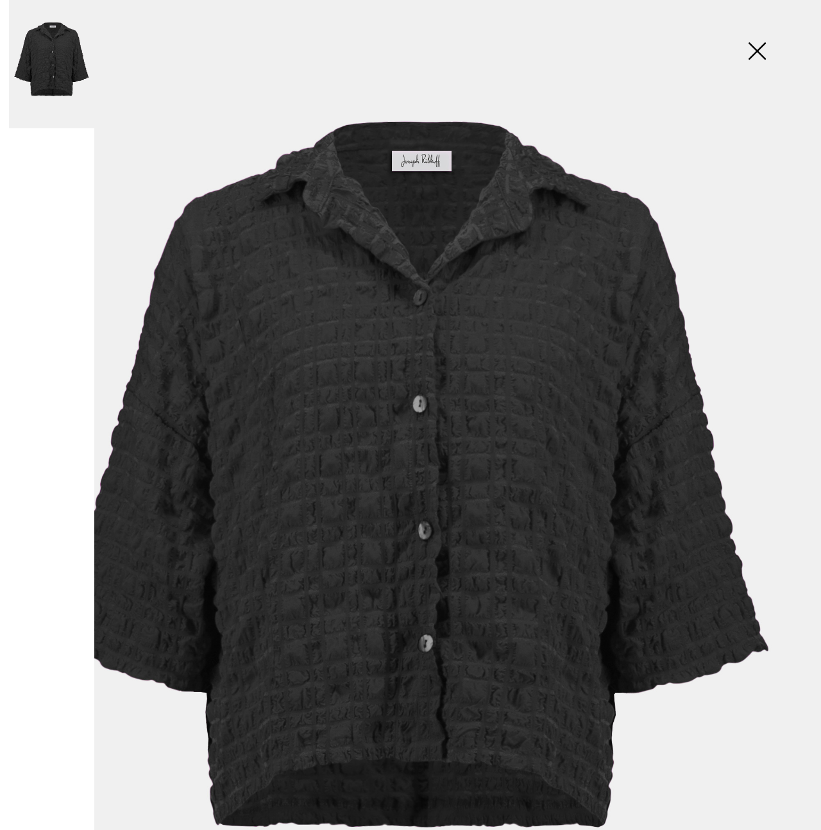
scroll to position [105, 0]
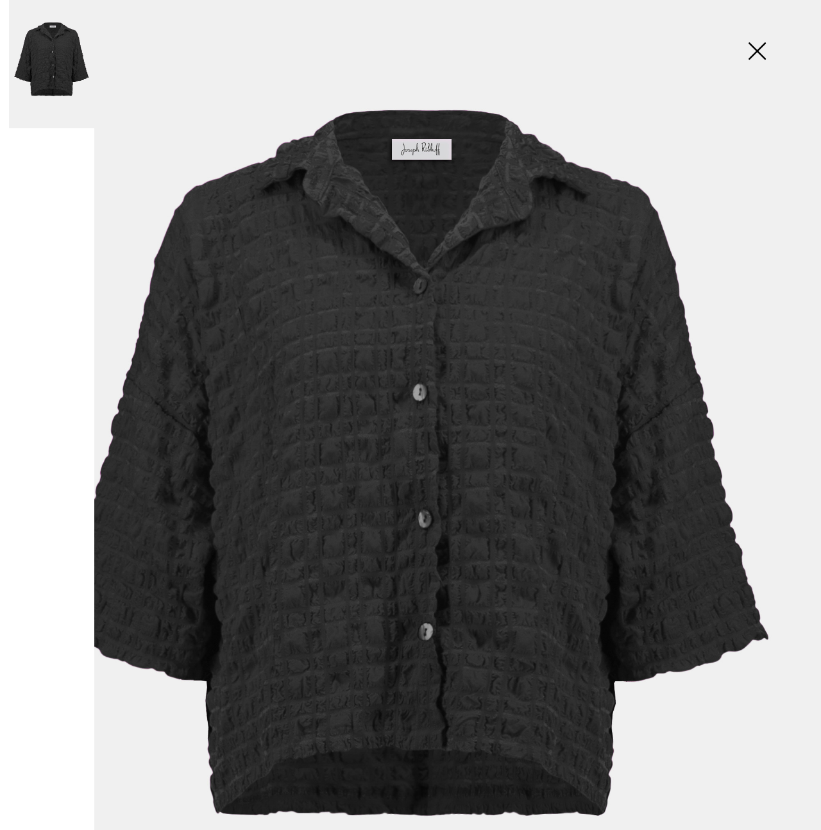
click at [756, 51] on img at bounding box center [757, 52] width 64 height 66
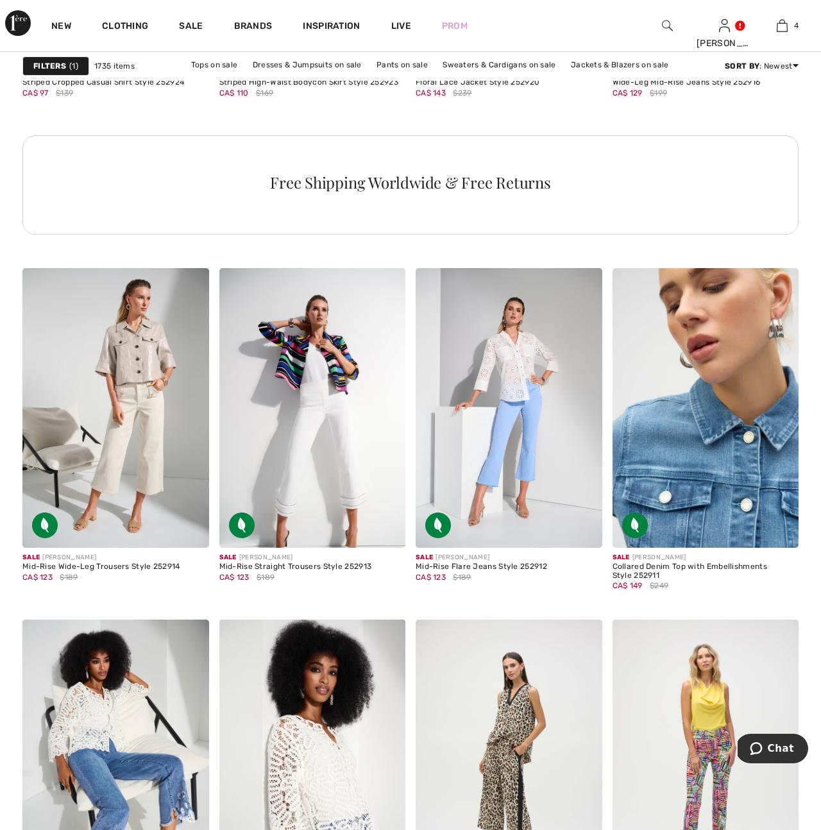
scroll to position [4248, 0]
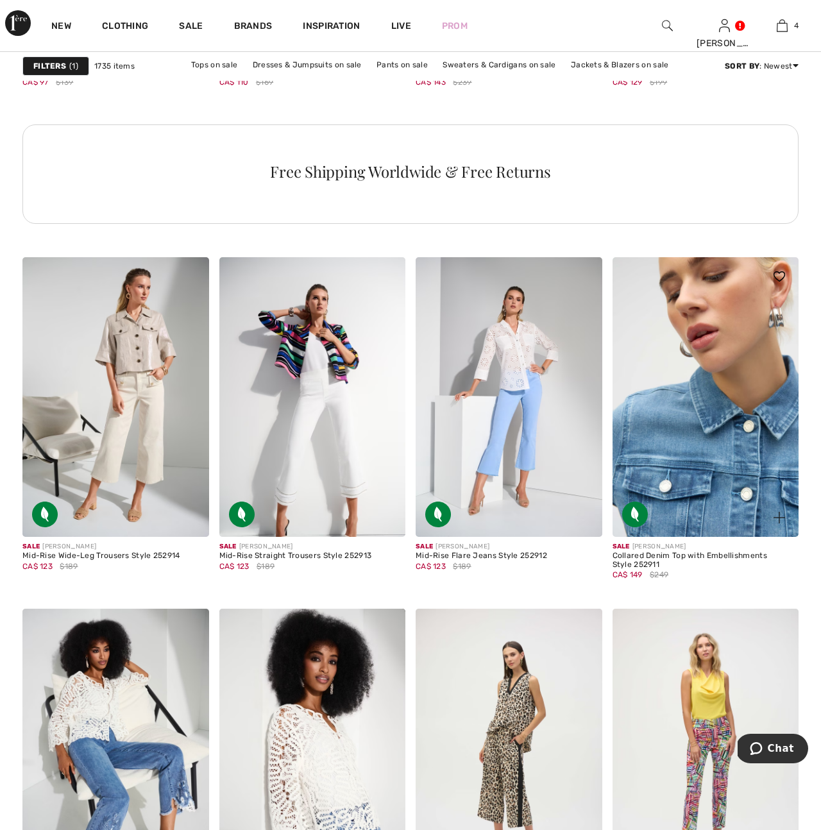
click at [728, 469] on img at bounding box center [706, 397] width 187 height 280
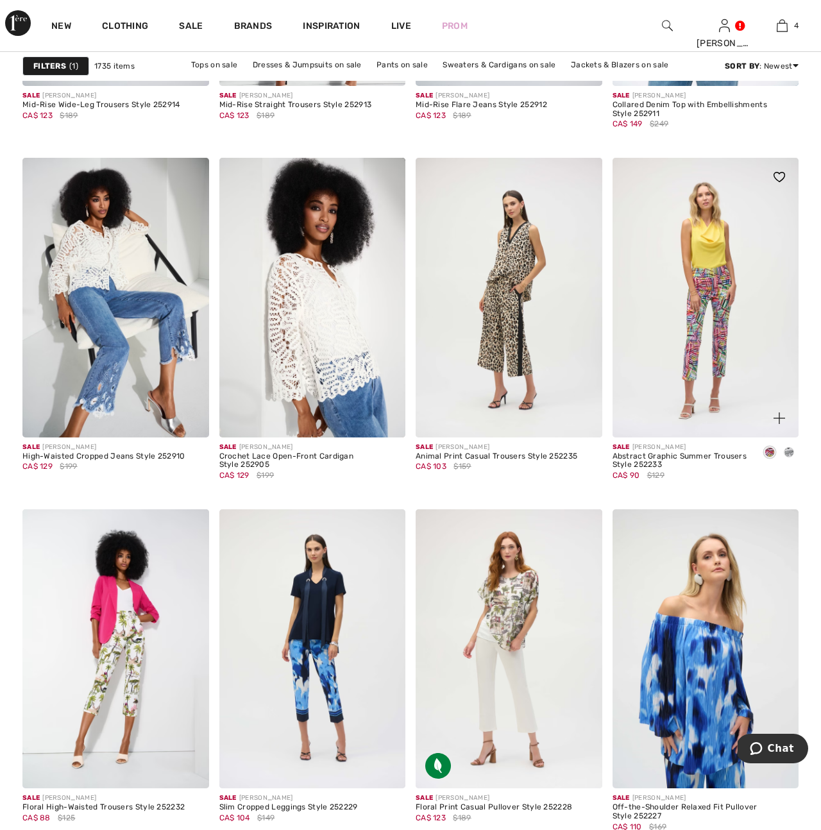
scroll to position [4700, 0]
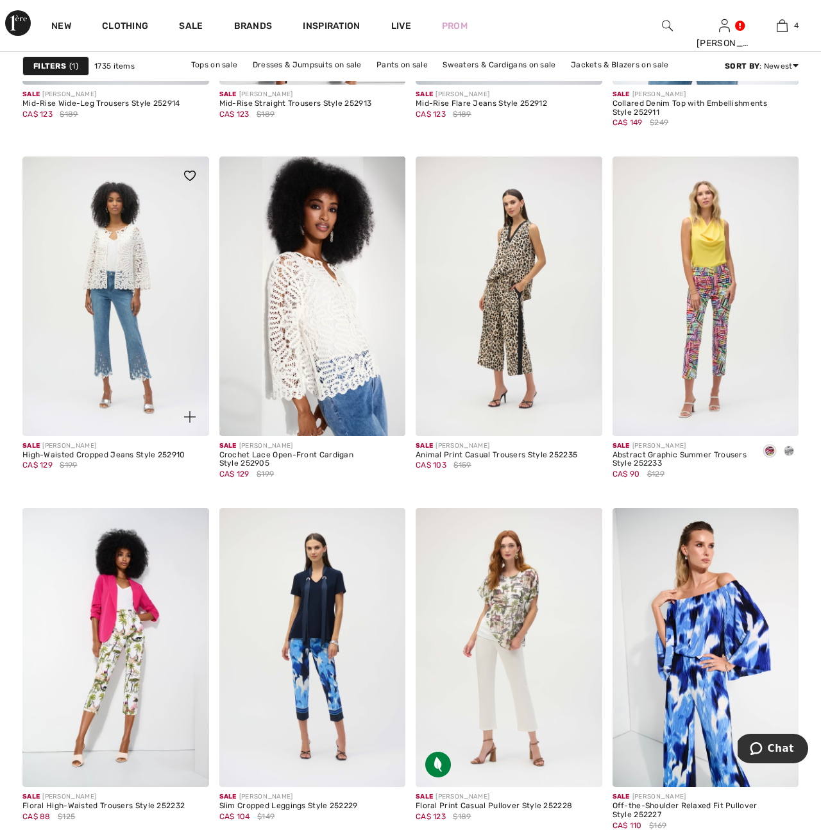
click at [124, 330] on img at bounding box center [115, 297] width 187 height 280
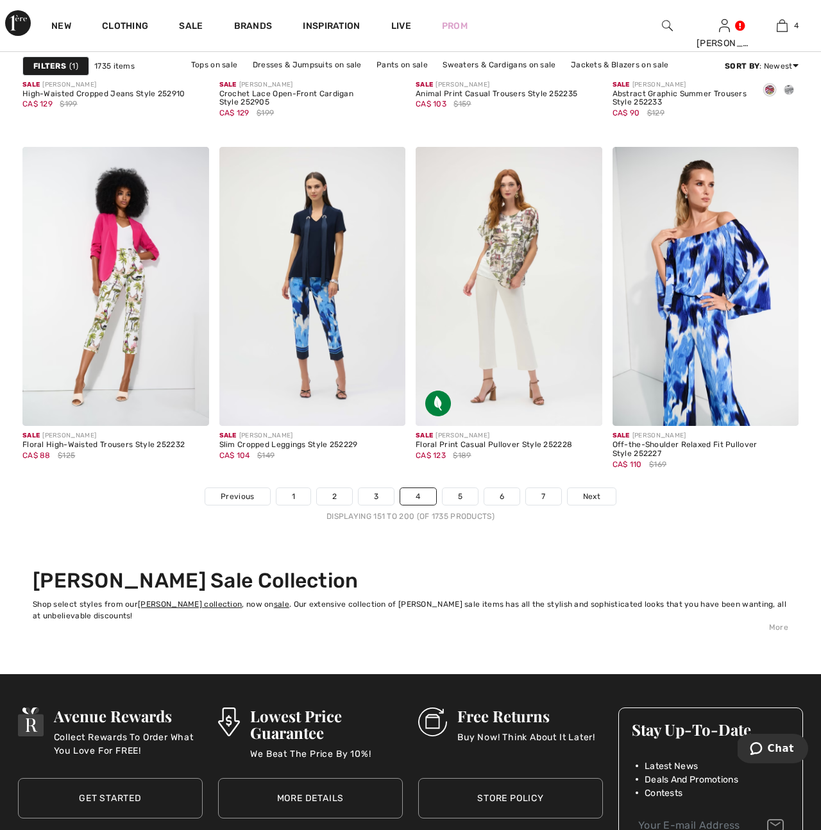
scroll to position [5063, 0]
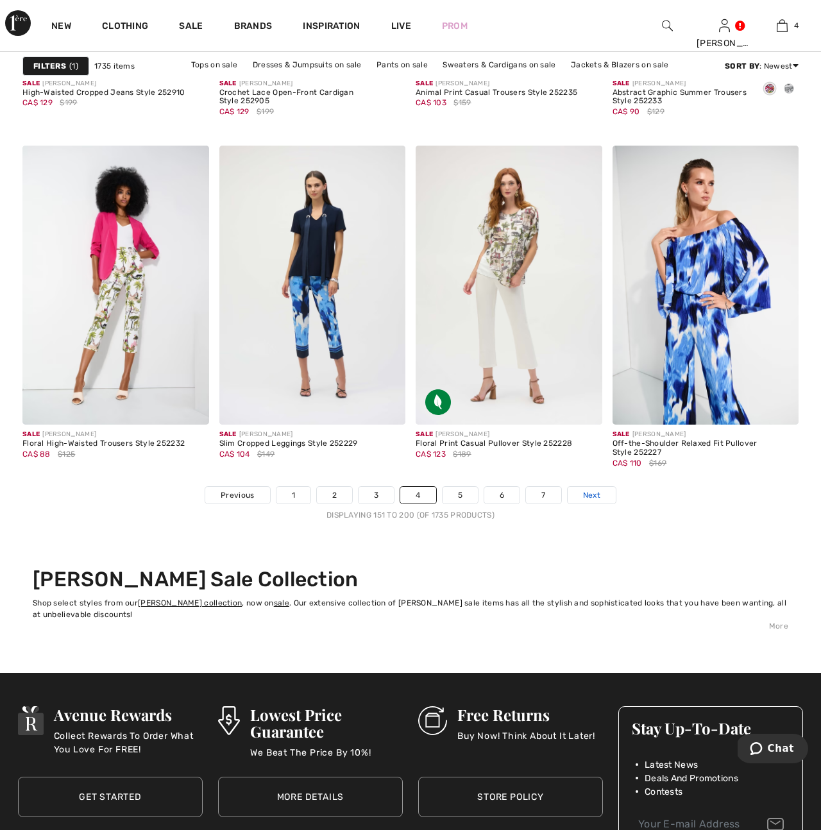
click at [588, 499] on span "Next" at bounding box center [591, 495] width 17 height 12
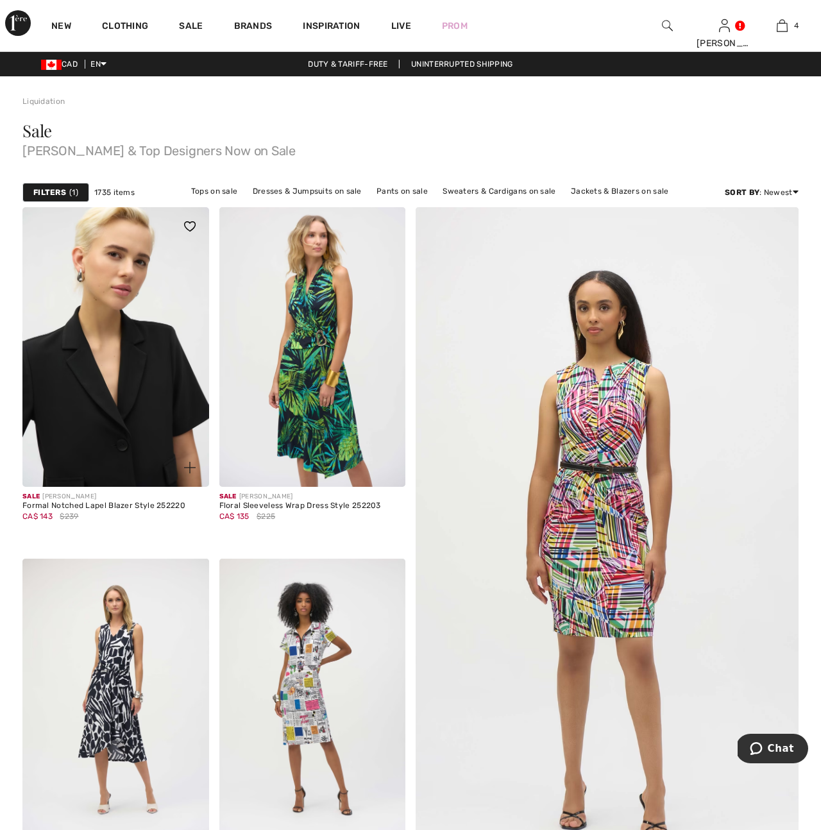
click at [140, 434] on img at bounding box center [115, 347] width 187 height 280
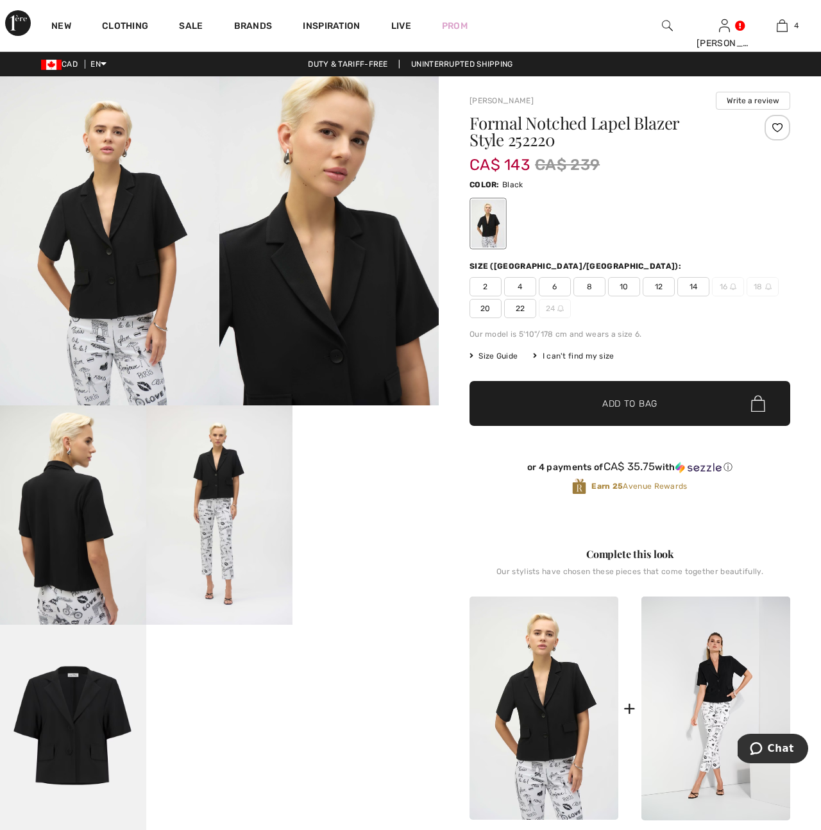
click at [692, 288] on span "14" at bounding box center [693, 286] width 32 height 19
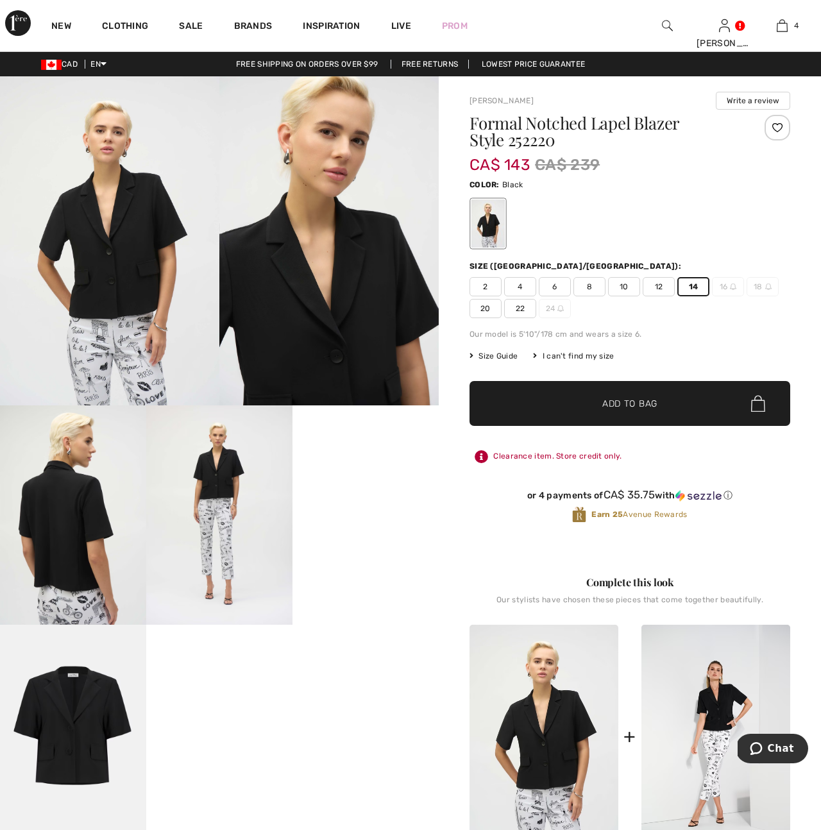
click at [633, 405] on span "Add to Bag" at bounding box center [629, 403] width 55 height 13
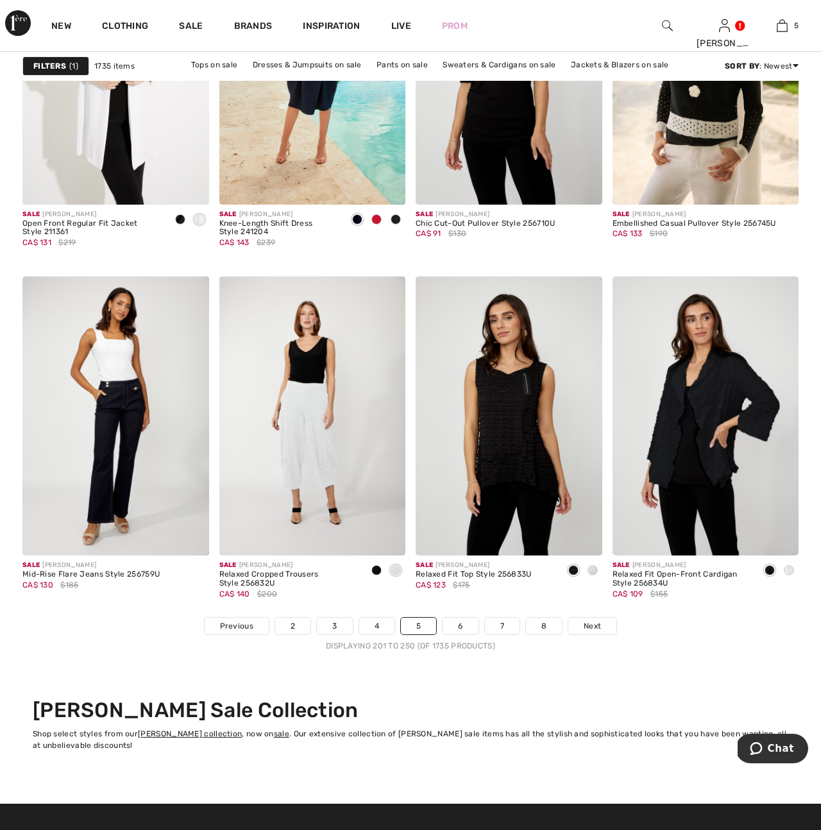
scroll to position [4935, 0]
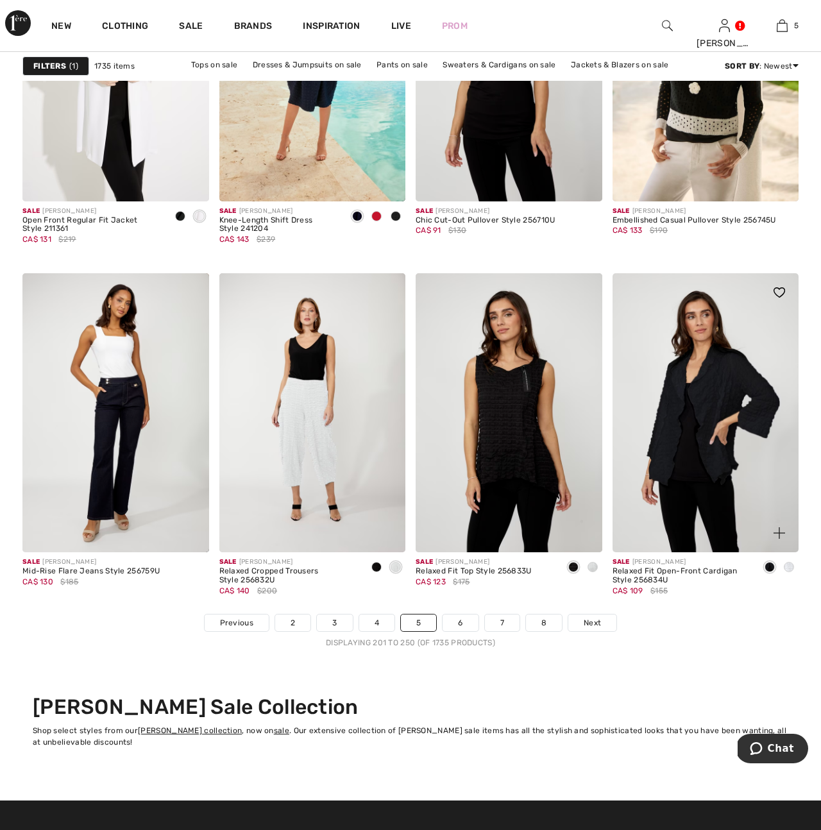
click at [708, 427] on img at bounding box center [706, 413] width 187 height 280
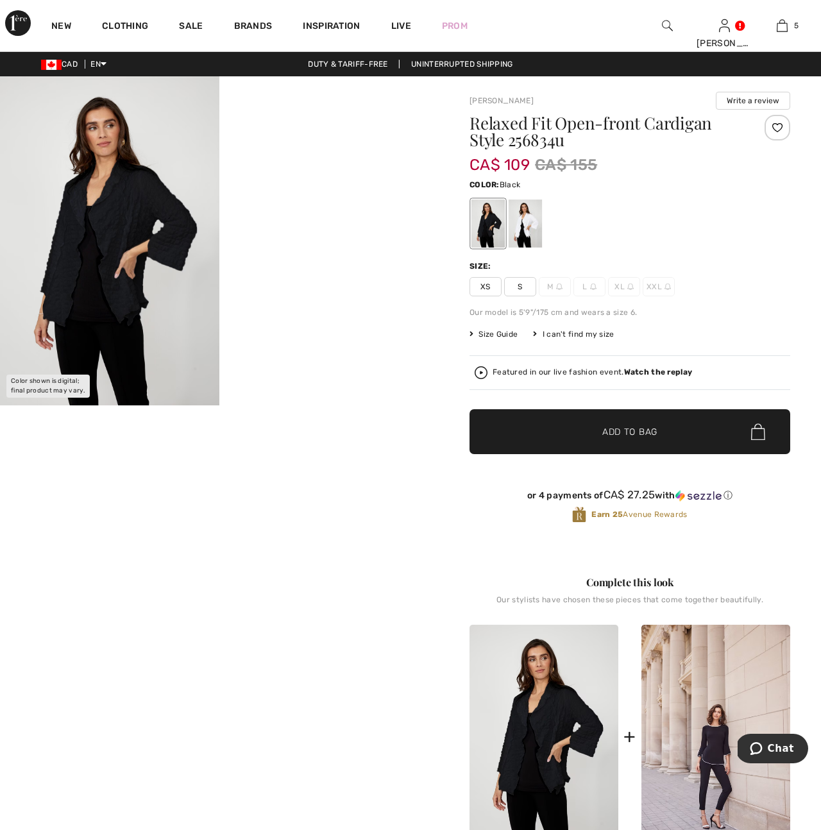
click at [489, 223] on div at bounding box center [487, 224] width 33 height 48
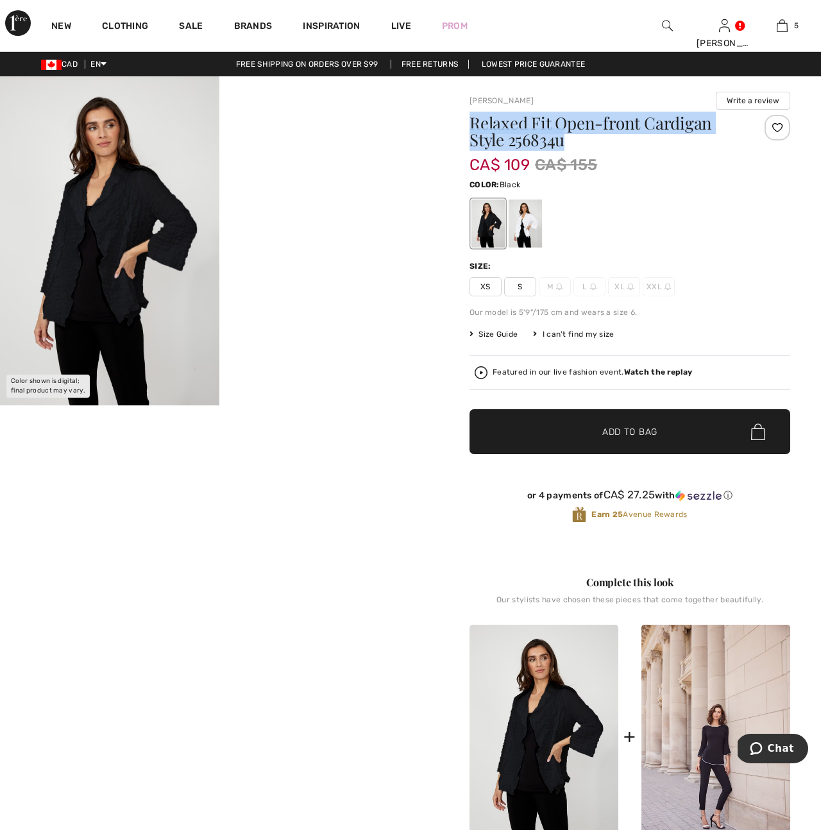
drag, startPoint x: 473, startPoint y: 125, endPoint x: 577, endPoint y: 143, distance: 106.1
click at [577, 143] on h1 "Relaxed Fit Open-front Cardigan Style 256834u" at bounding box center [603, 131] width 267 height 33
copy h1 "Relaxed Fit Open-front Cardigan Style 256834u"
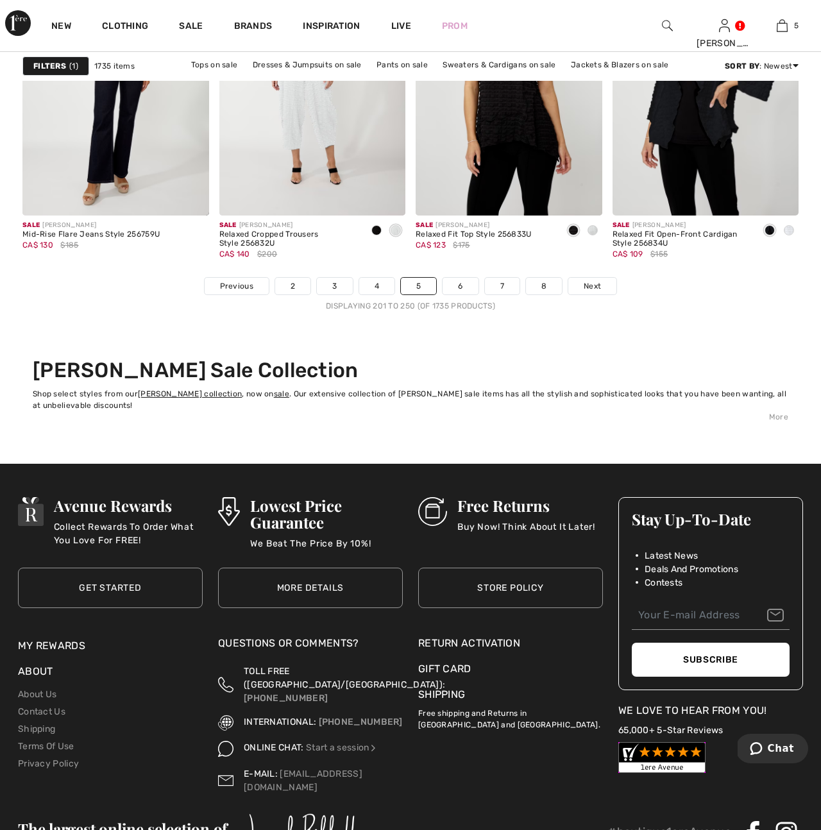
scroll to position [5273, 0]
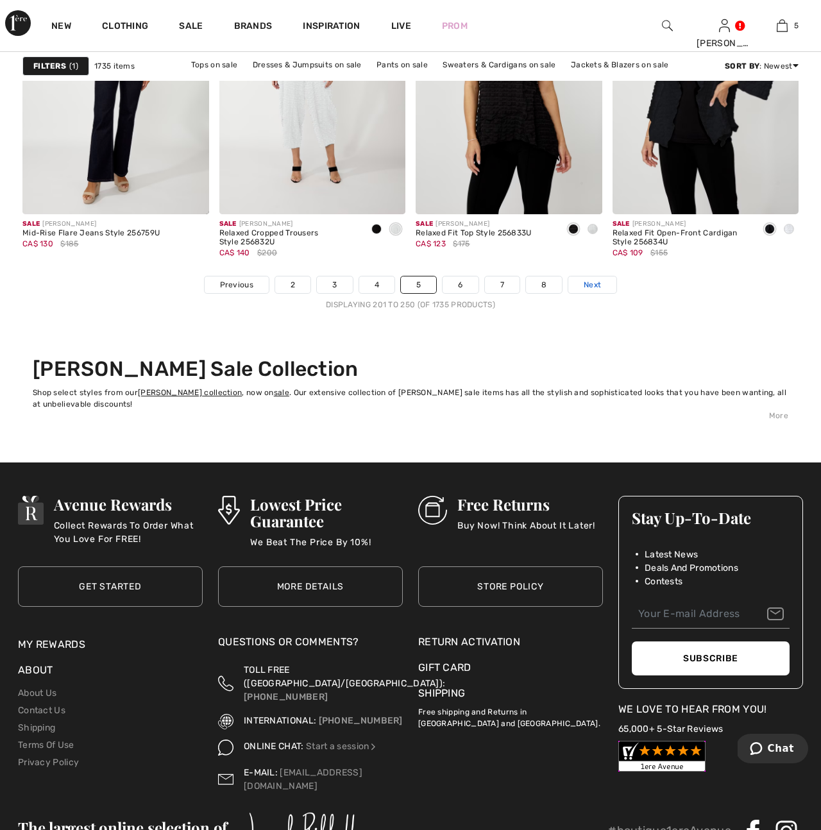
click at [591, 287] on span "Next" at bounding box center [592, 285] width 17 height 12
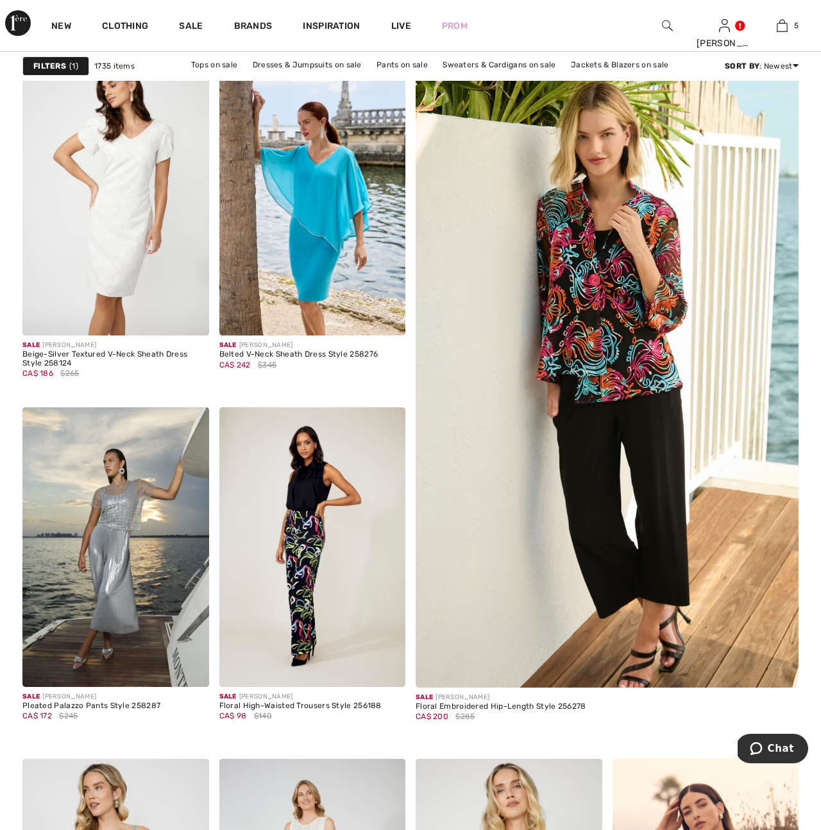
scroll to position [153, 0]
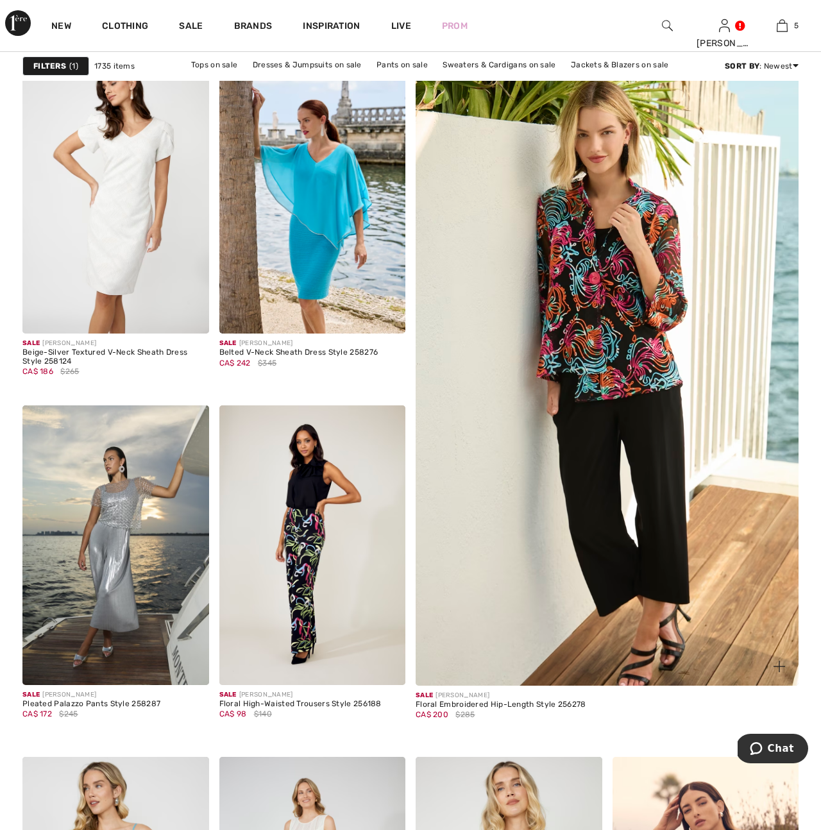
click at [616, 379] on img at bounding box center [606, 399] width 459 height 690
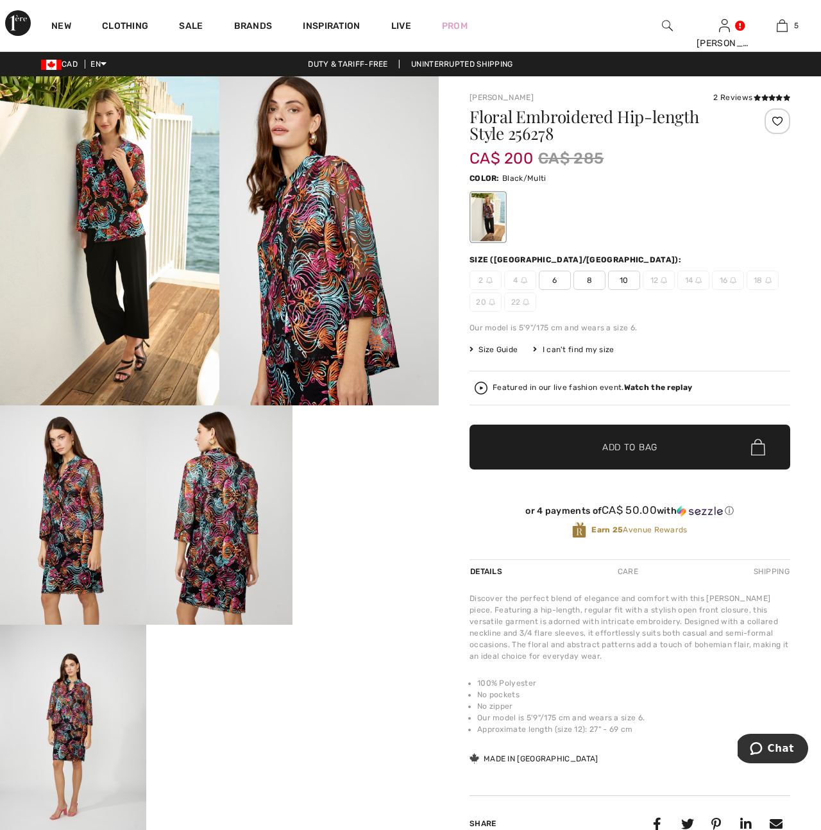
scroll to position [4, 0]
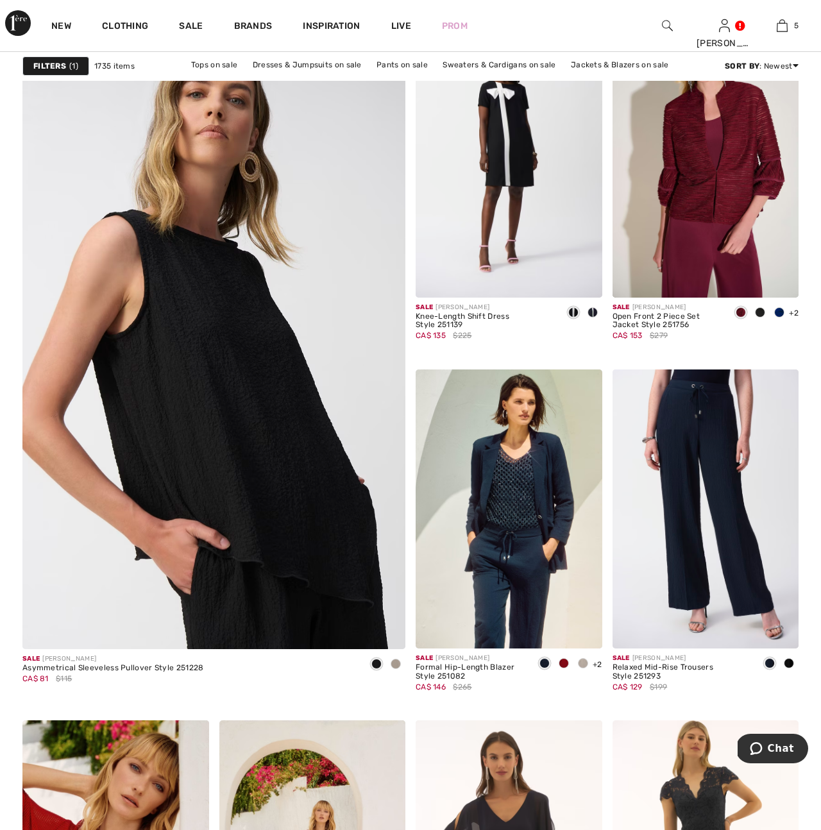
scroll to position [2950, 0]
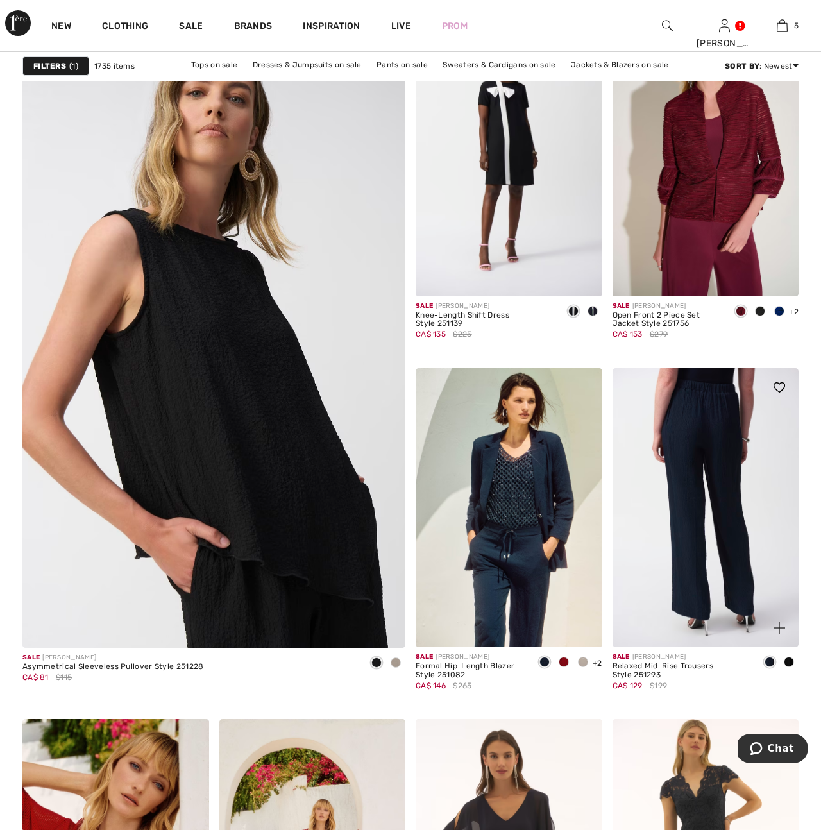
click at [701, 584] on img at bounding box center [706, 508] width 187 height 280
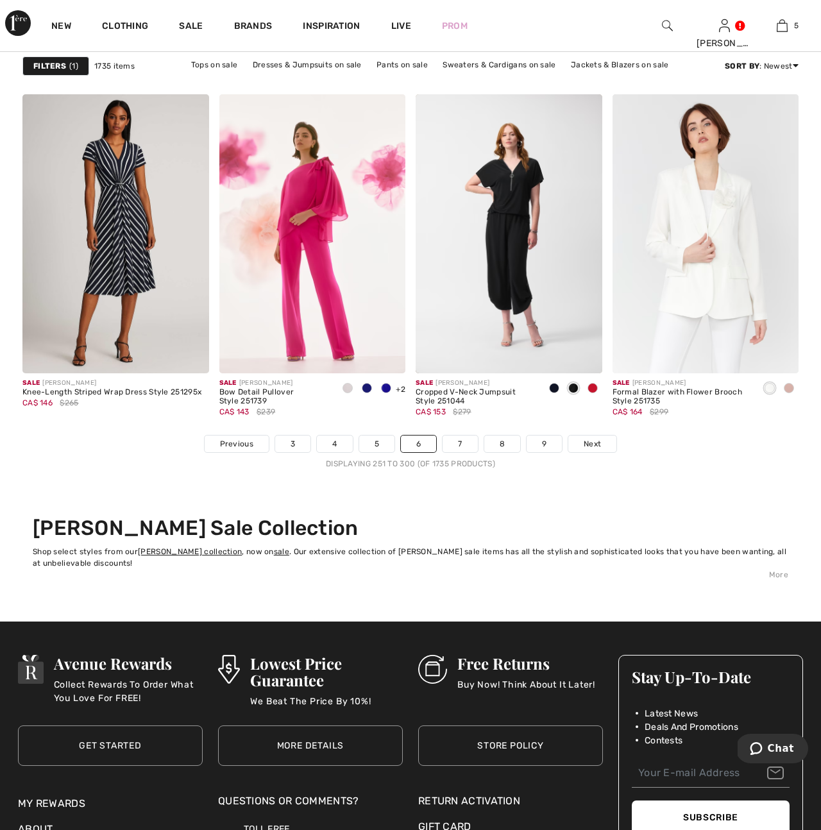
scroll to position [5115, 0]
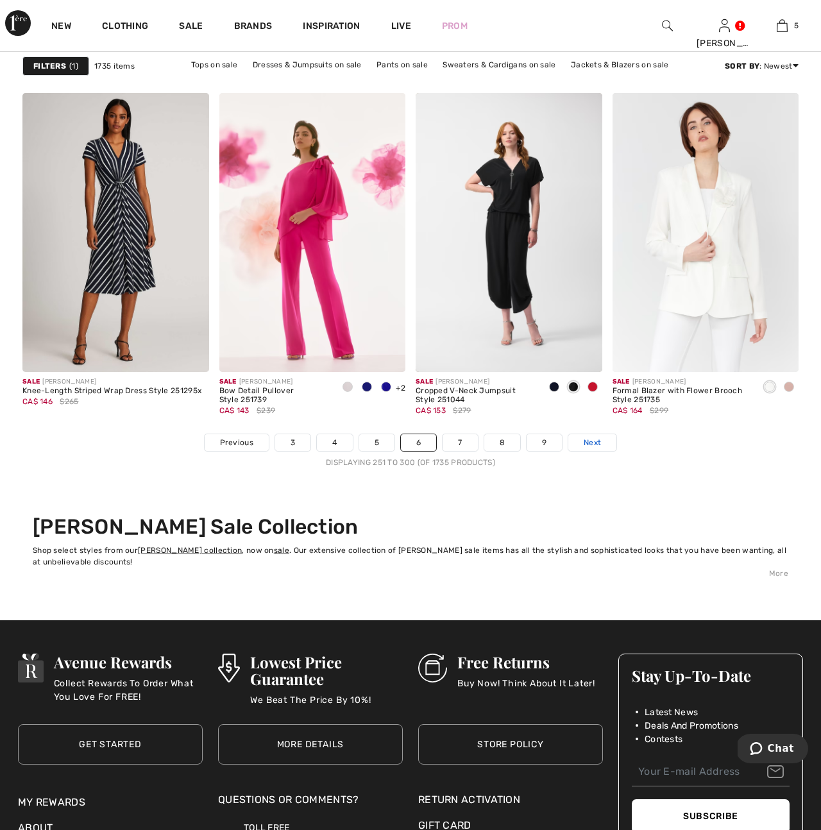
click at [595, 444] on span "Next" at bounding box center [592, 443] width 17 height 12
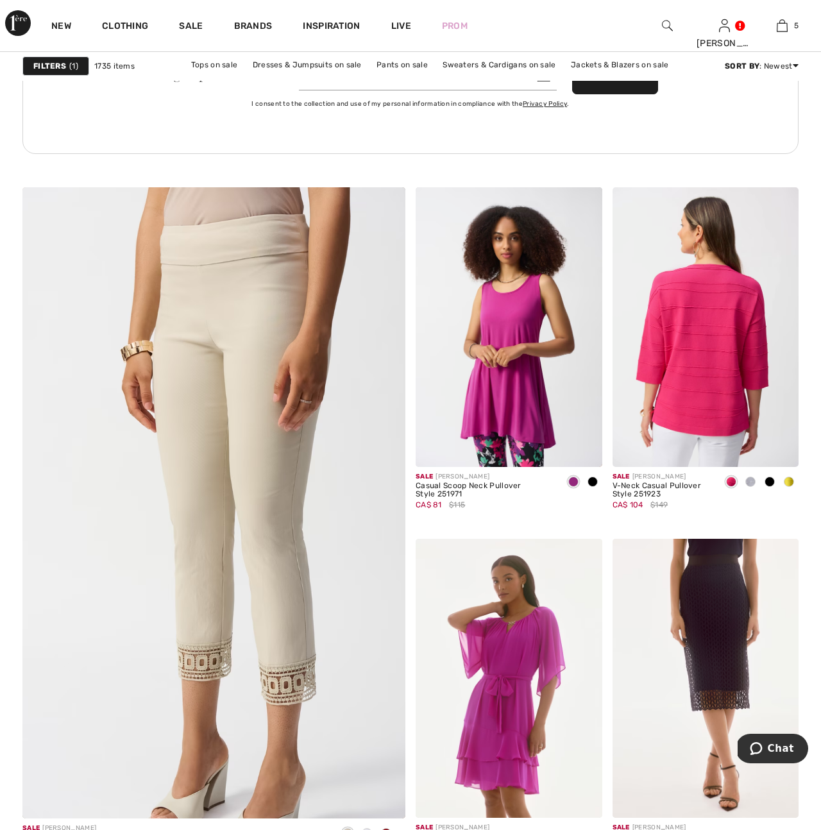
scroll to position [2781, 0]
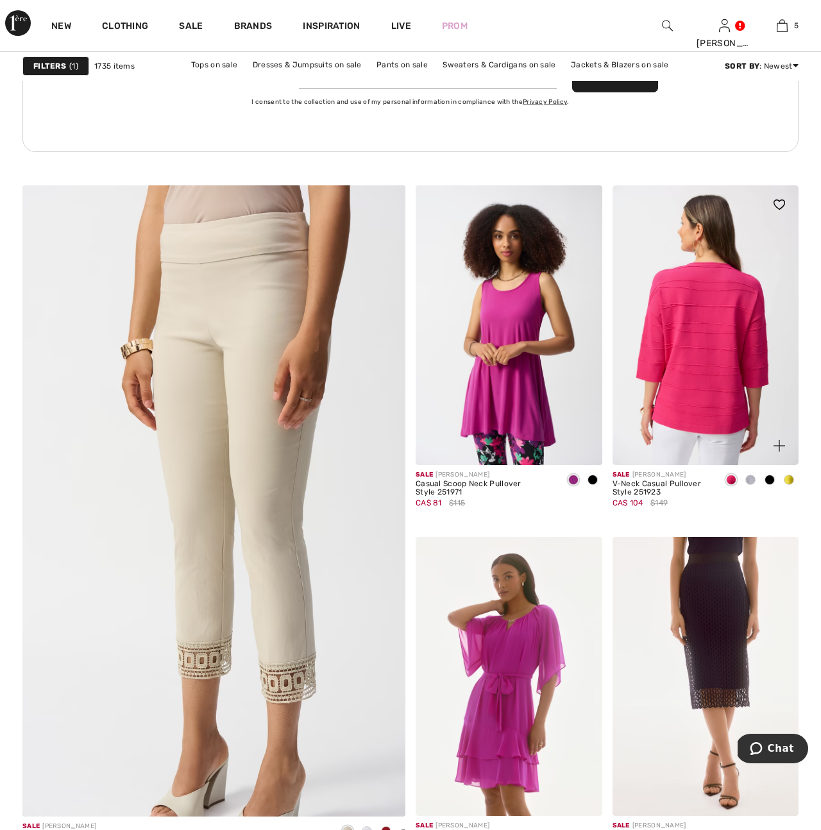
click at [706, 343] on img at bounding box center [706, 325] width 187 height 280
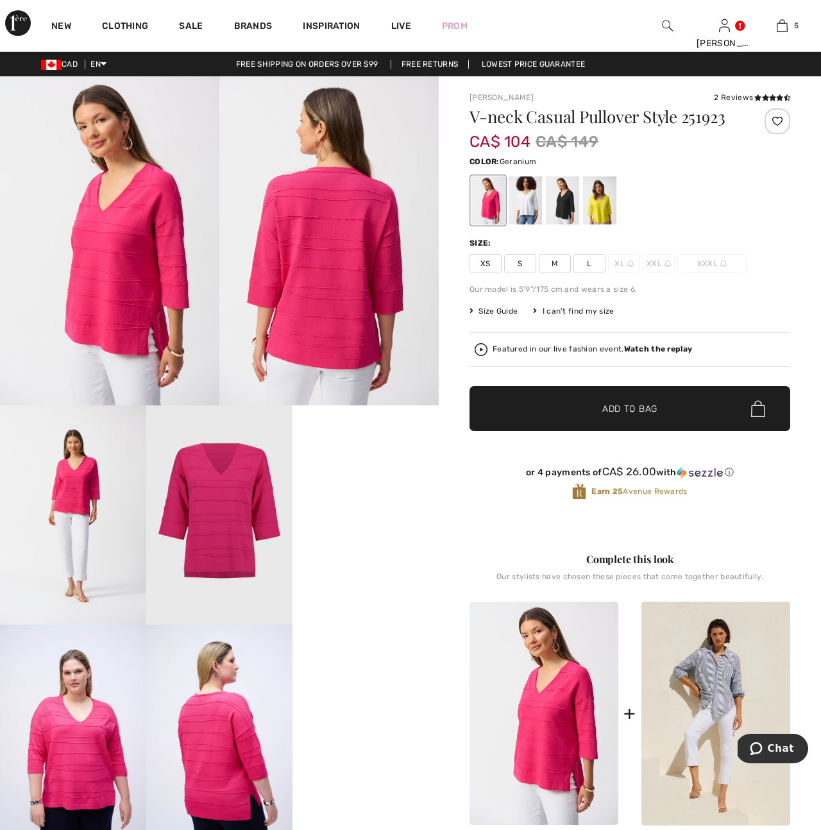
click at [588, 262] on span "L" at bounding box center [589, 263] width 32 height 19
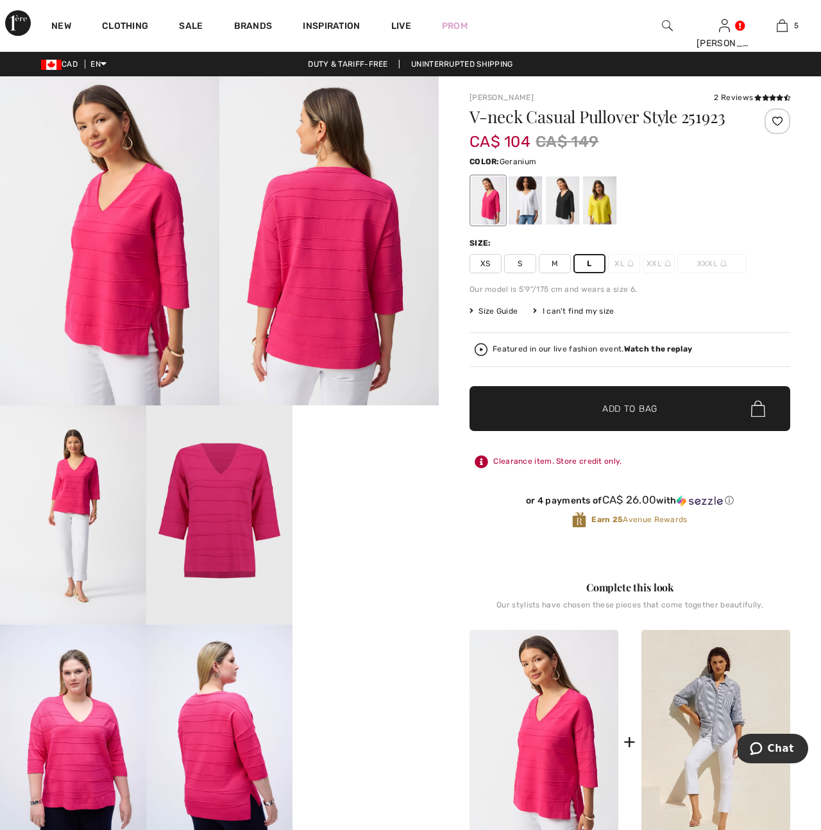
click at [644, 407] on span "Add to Bag" at bounding box center [629, 408] width 55 height 13
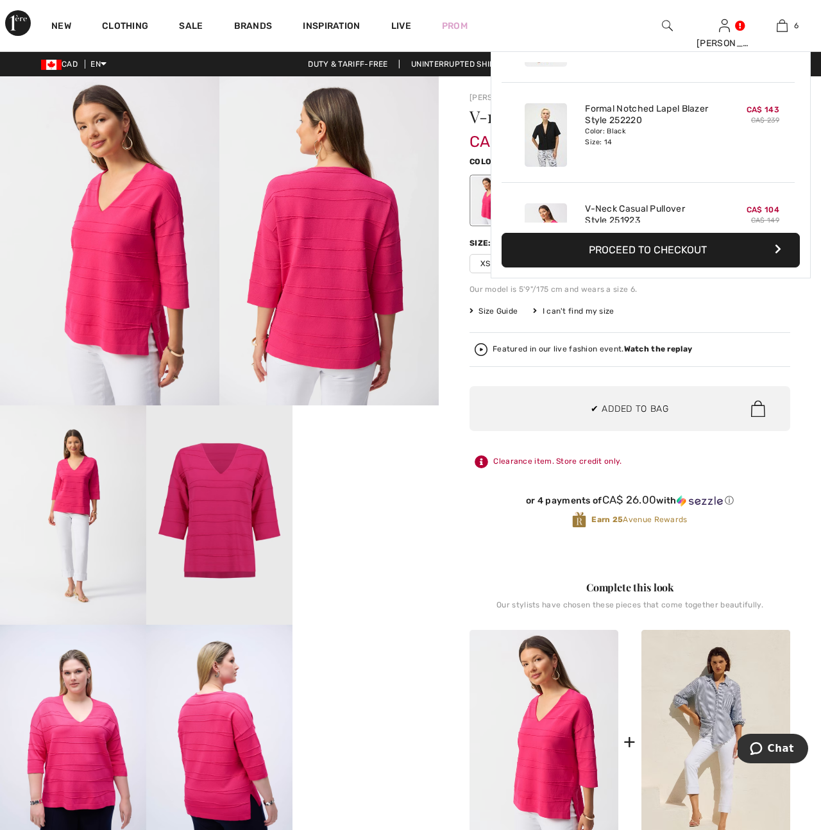
scroll to position [440, 0]
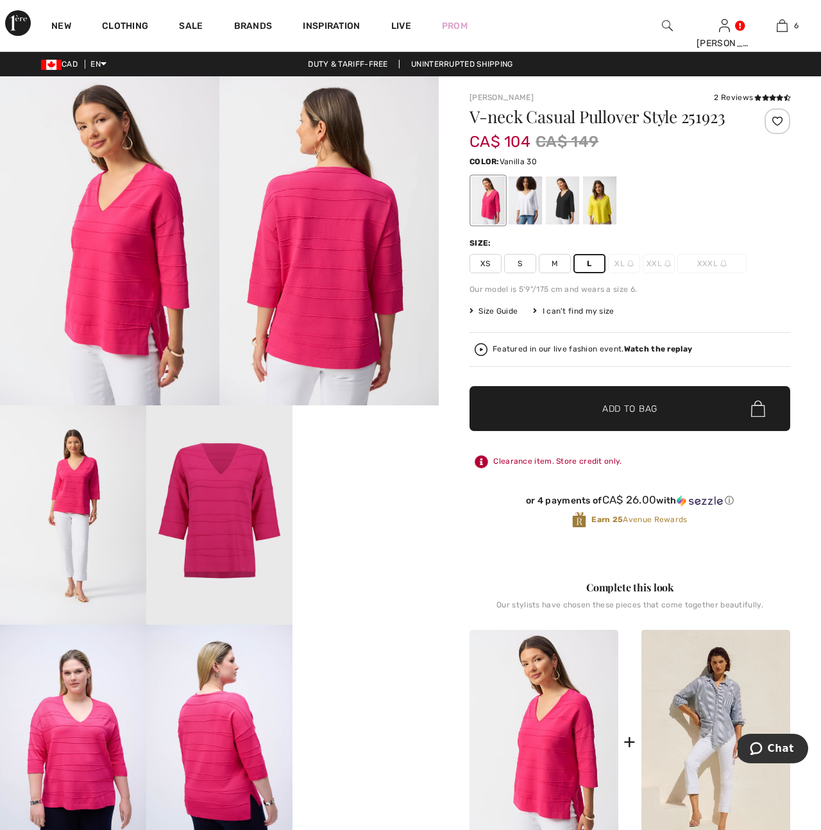
click at [531, 202] on div at bounding box center [525, 200] width 33 height 48
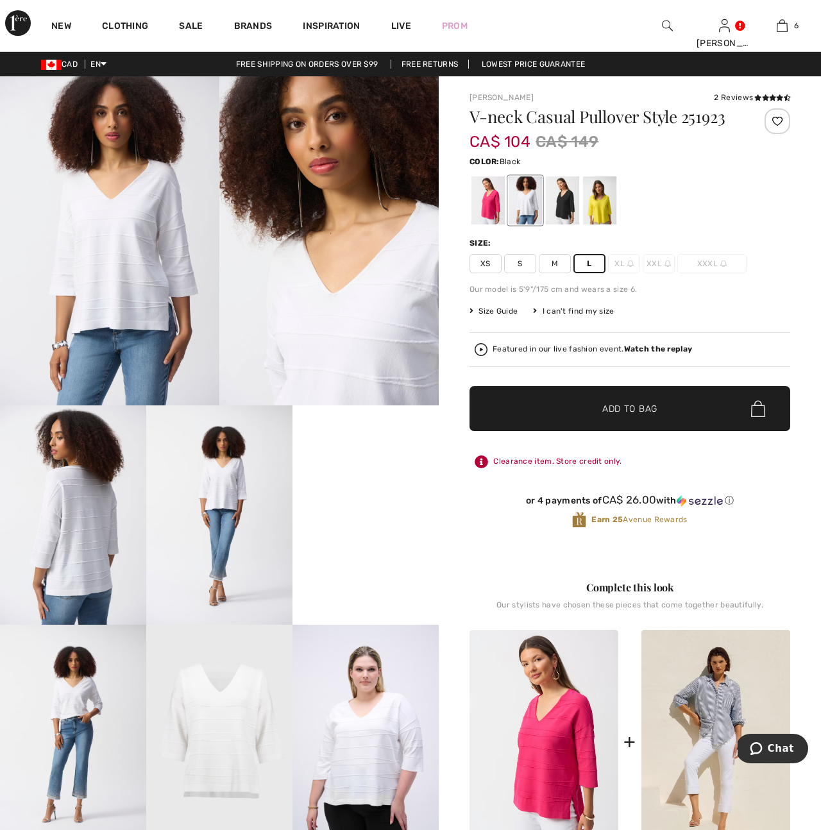
click at [566, 201] on div at bounding box center [562, 200] width 33 height 48
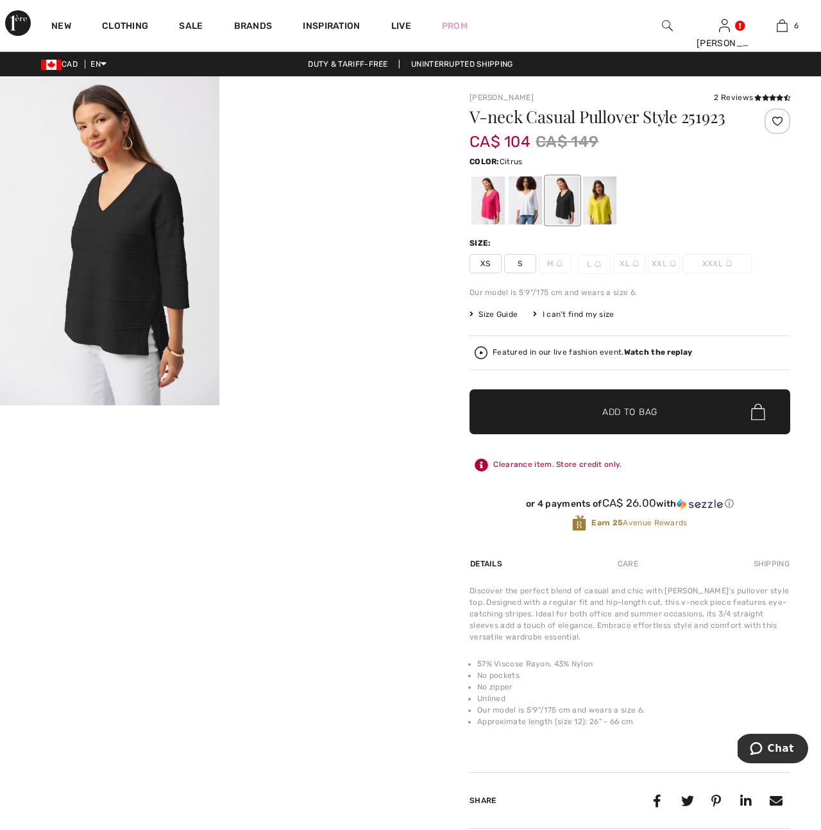
click at [602, 203] on div at bounding box center [599, 200] width 33 height 48
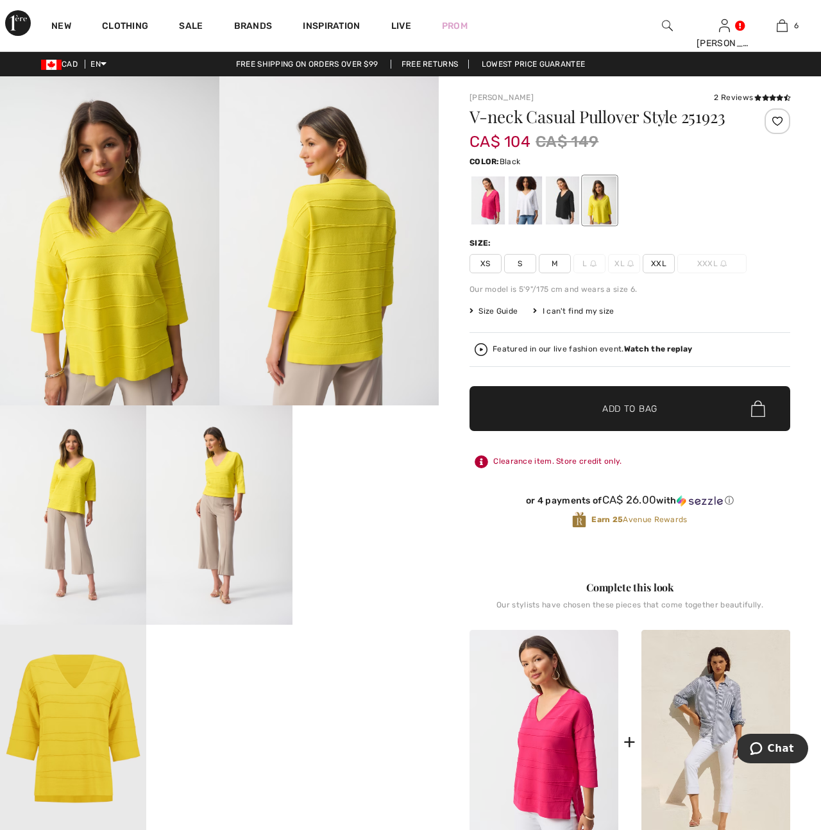
click at [556, 205] on div at bounding box center [562, 200] width 33 height 48
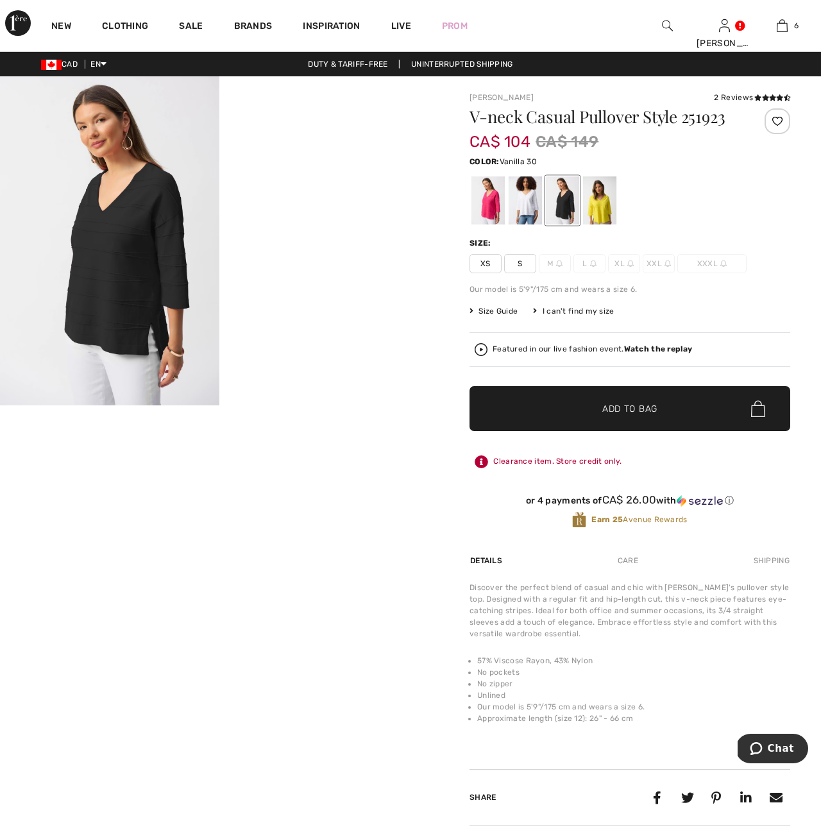
click at [528, 206] on div at bounding box center [525, 200] width 33 height 48
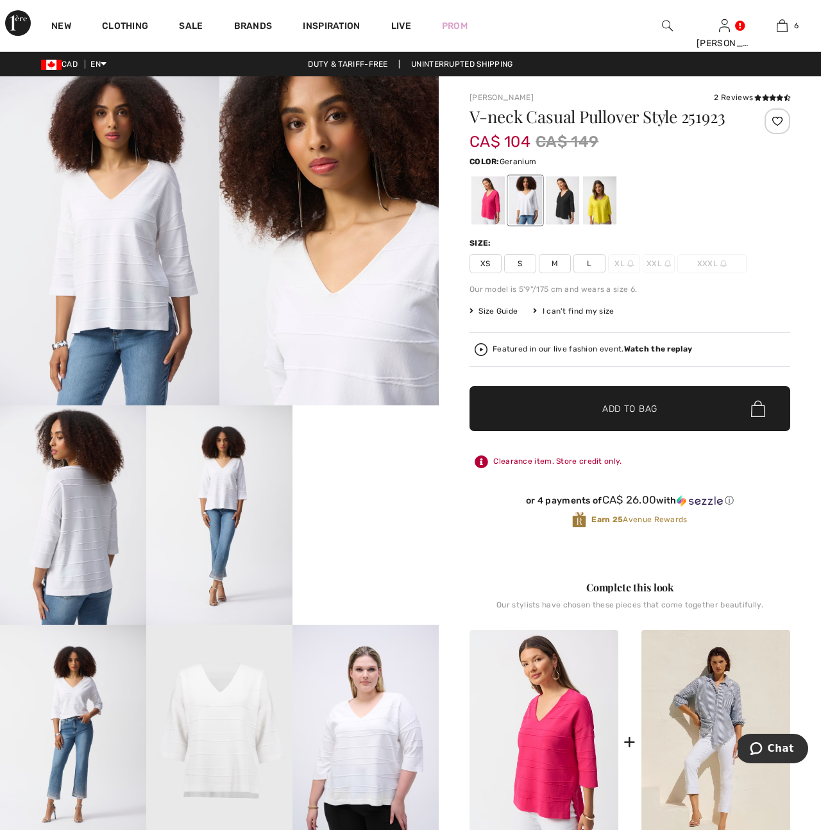
click at [493, 211] on div at bounding box center [487, 200] width 33 height 48
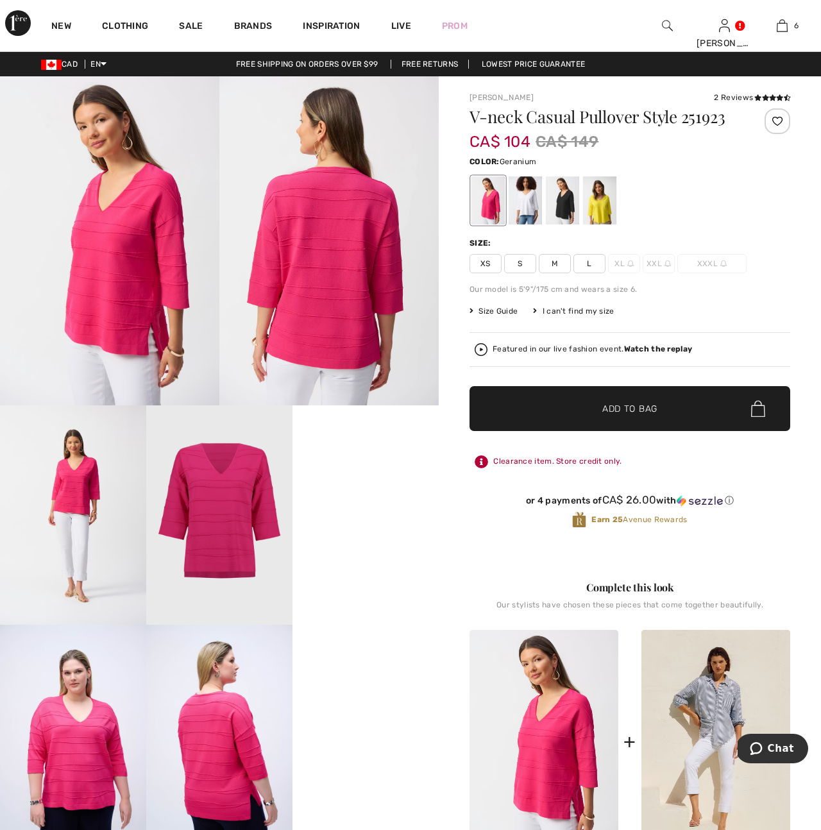
click at [647, 348] on strong "Watch the replay" at bounding box center [658, 348] width 69 height 9
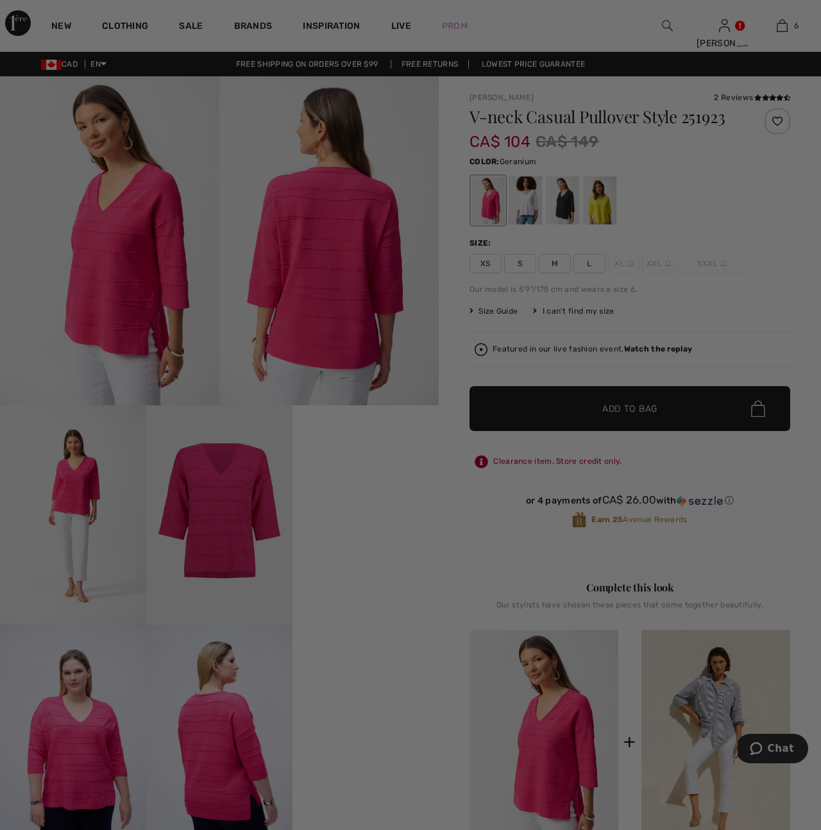
scroll to position [0, 0]
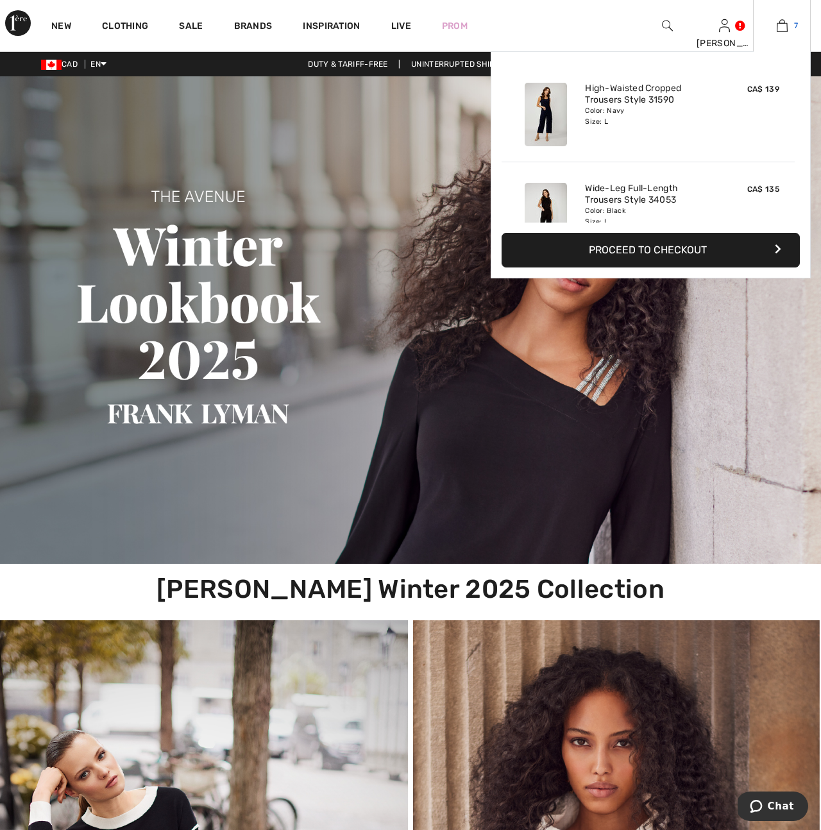
click at [782, 27] on img at bounding box center [782, 25] width 11 height 15
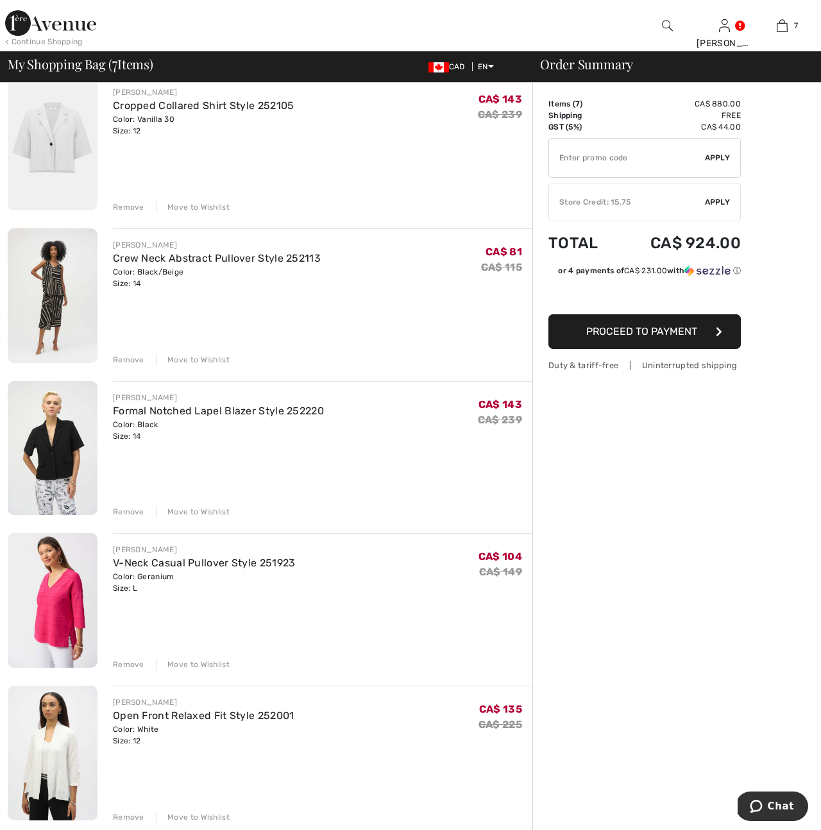
scroll to position [416, 0]
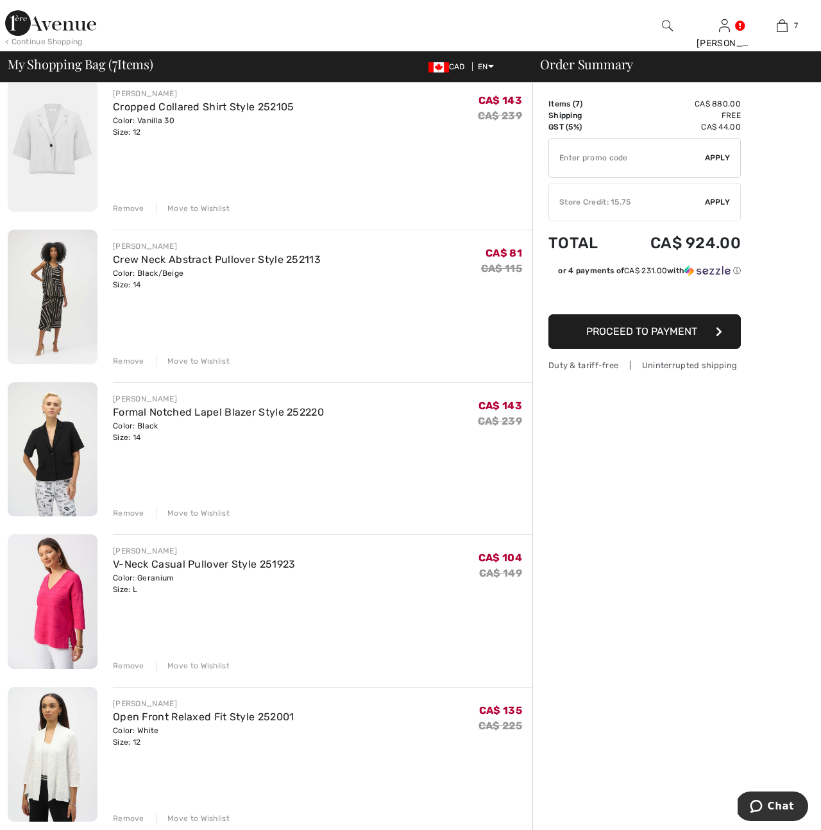
click at [135, 360] on div "Remove" at bounding box center [128, 361] width 31 height 12
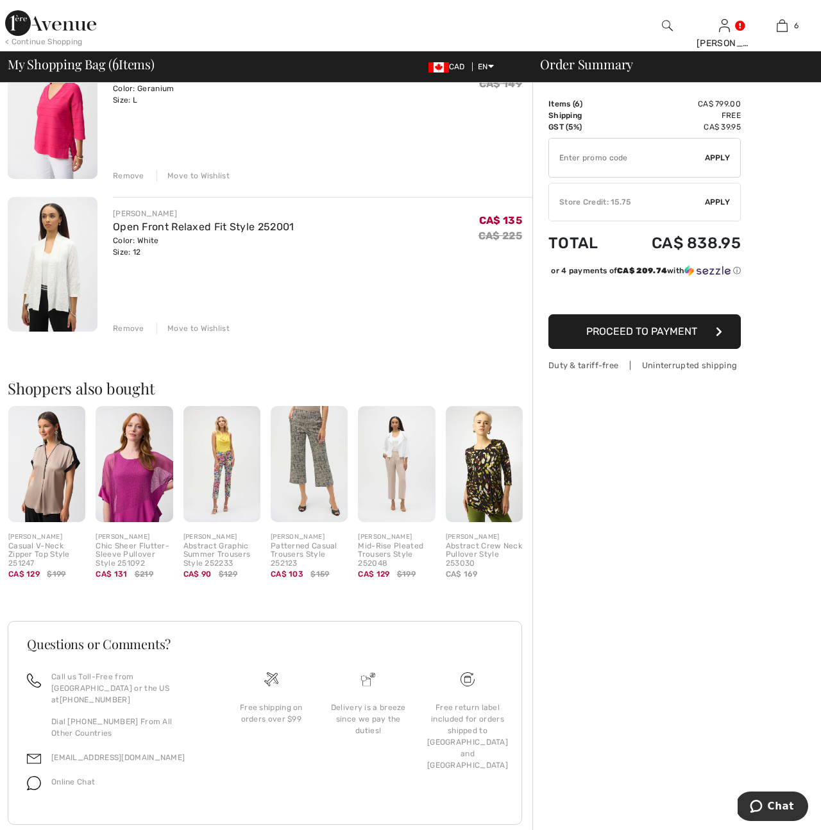
scroll to position [749, 0]
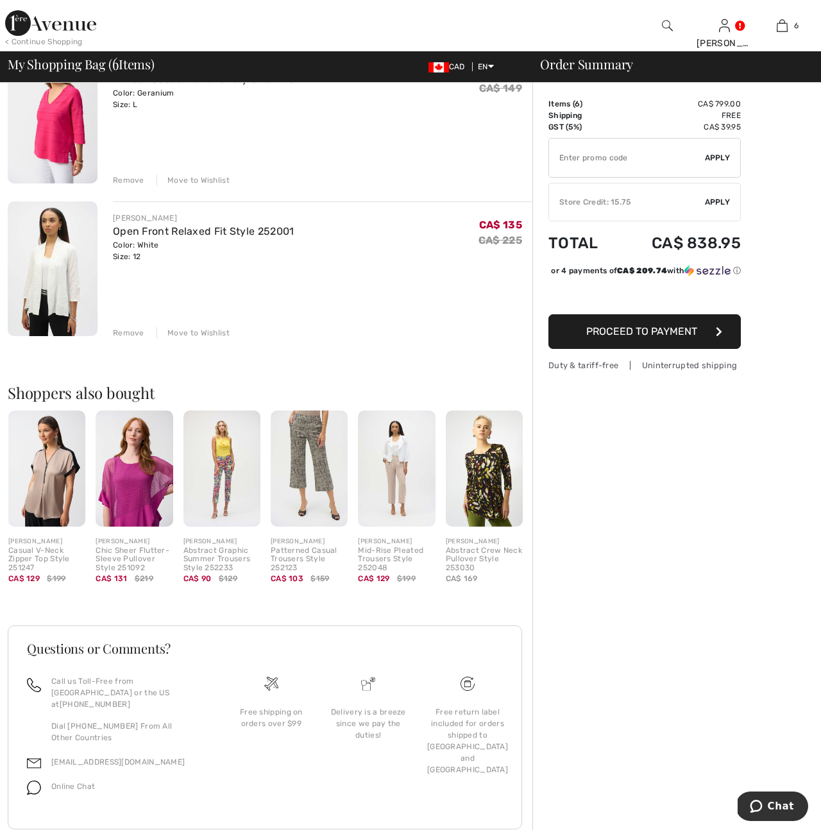
click at [63, 284] on img at bounding box center [53, 268] width 90 height 135
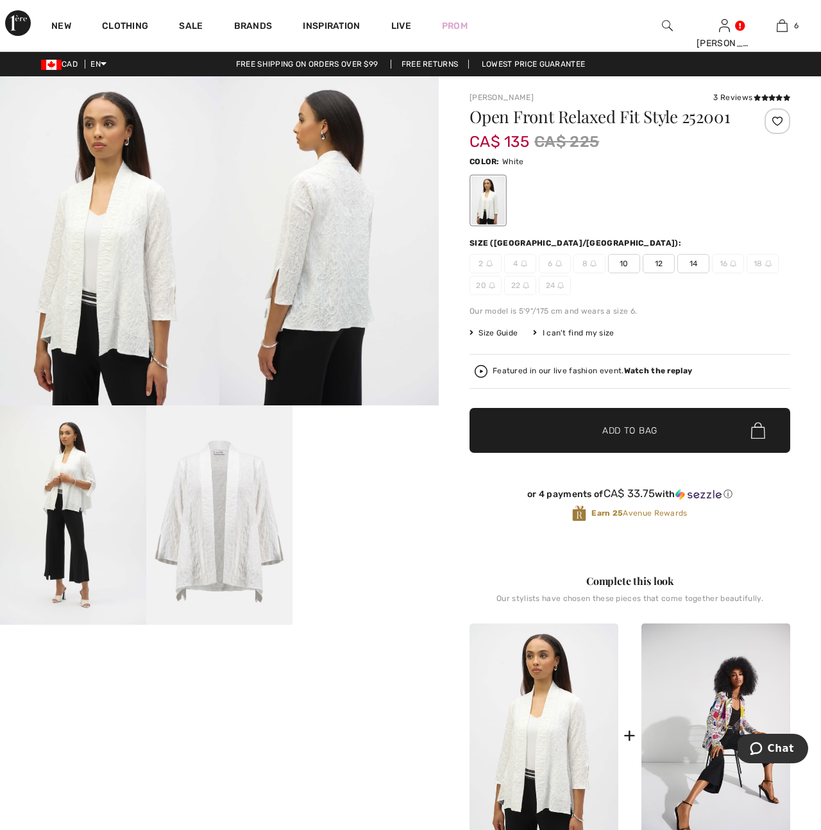
click at [747, 98] on div "3 Reviews" at bounding box center [751, 98] width 77 height 12
click at [772, 98] on icon at bounding box center [771, 97] width 7 height 6
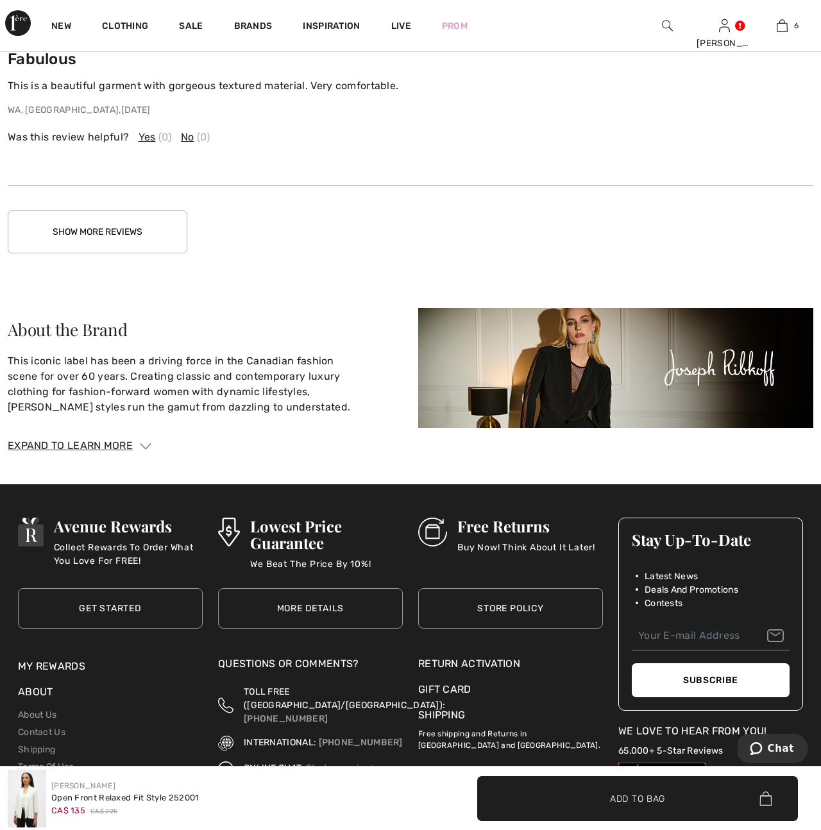
scroll to position [2397, 0]
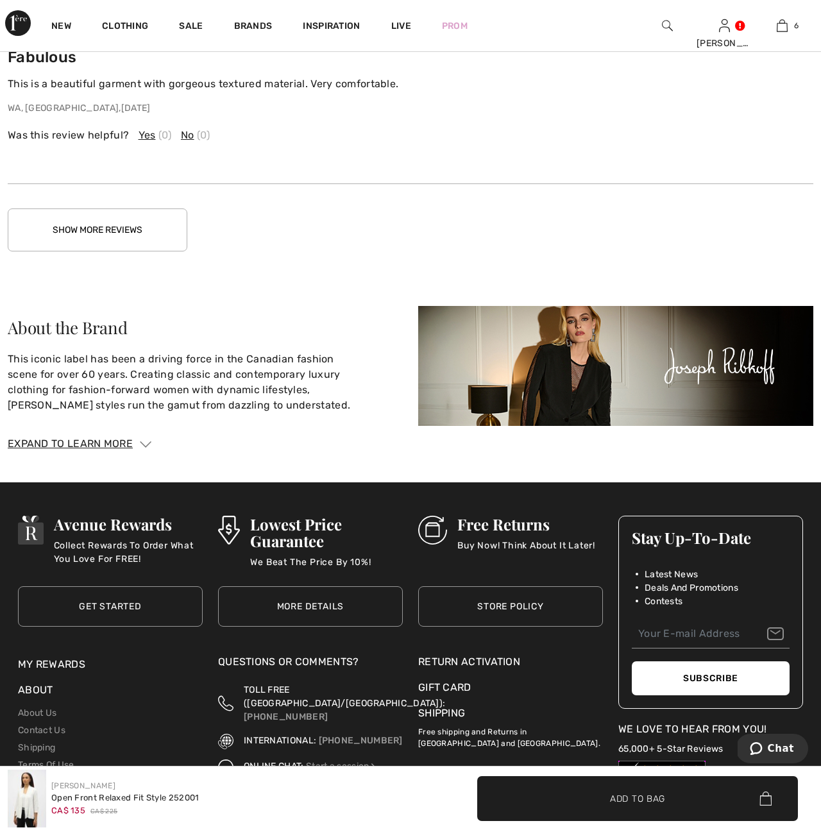
click at [124, 226] on button "Show More Reviews" at bounding box center [98, 229] width 180 height 43
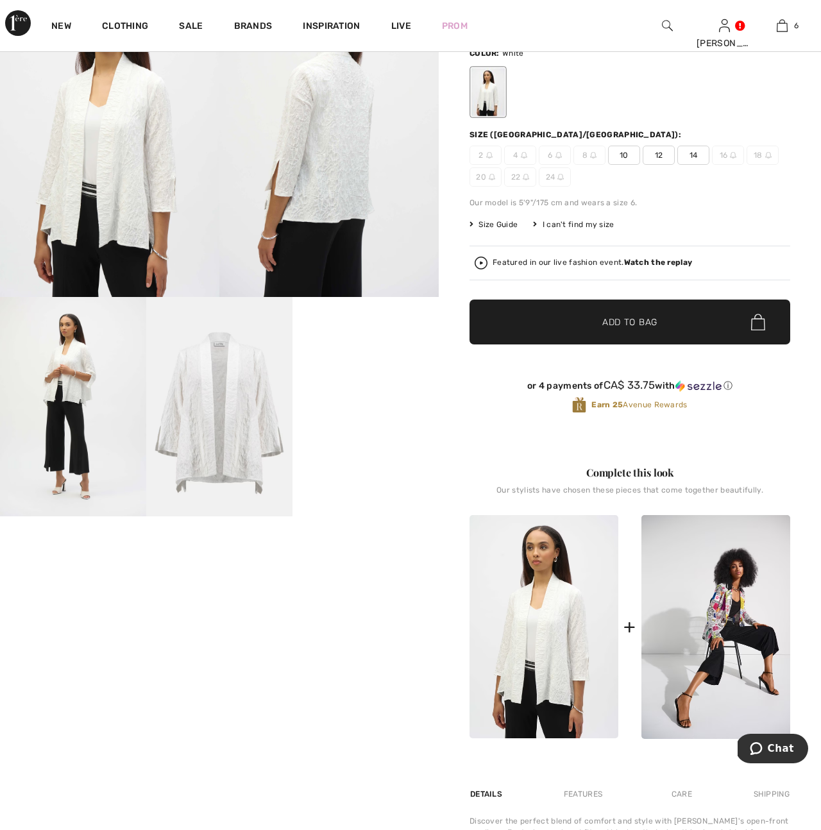
scroll to position [0, 0]
